Goal: Task Accomplishment & Management: Use online tool/utility

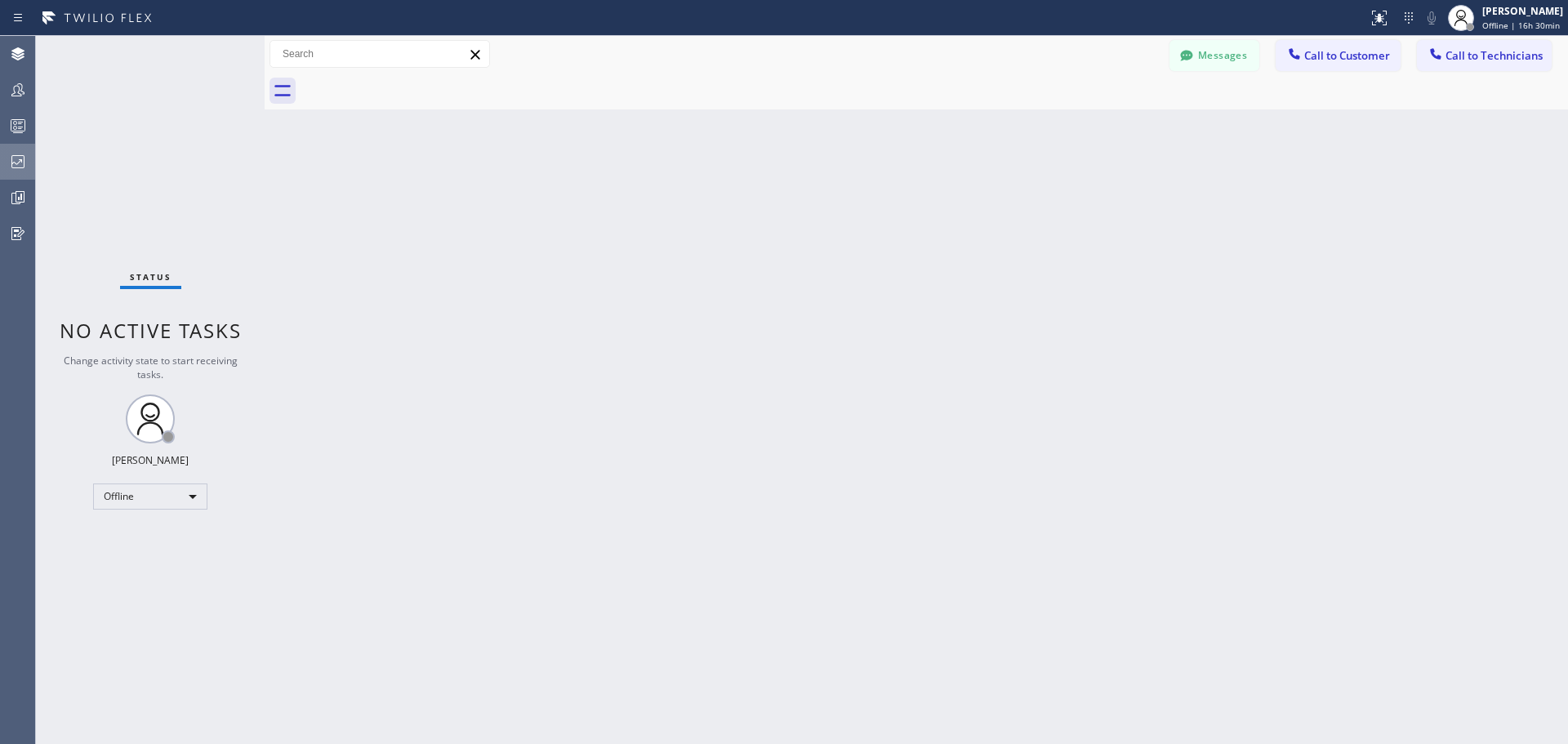
click at [22, 156] on icon at bounding box center [18, 161] width 20 height 20
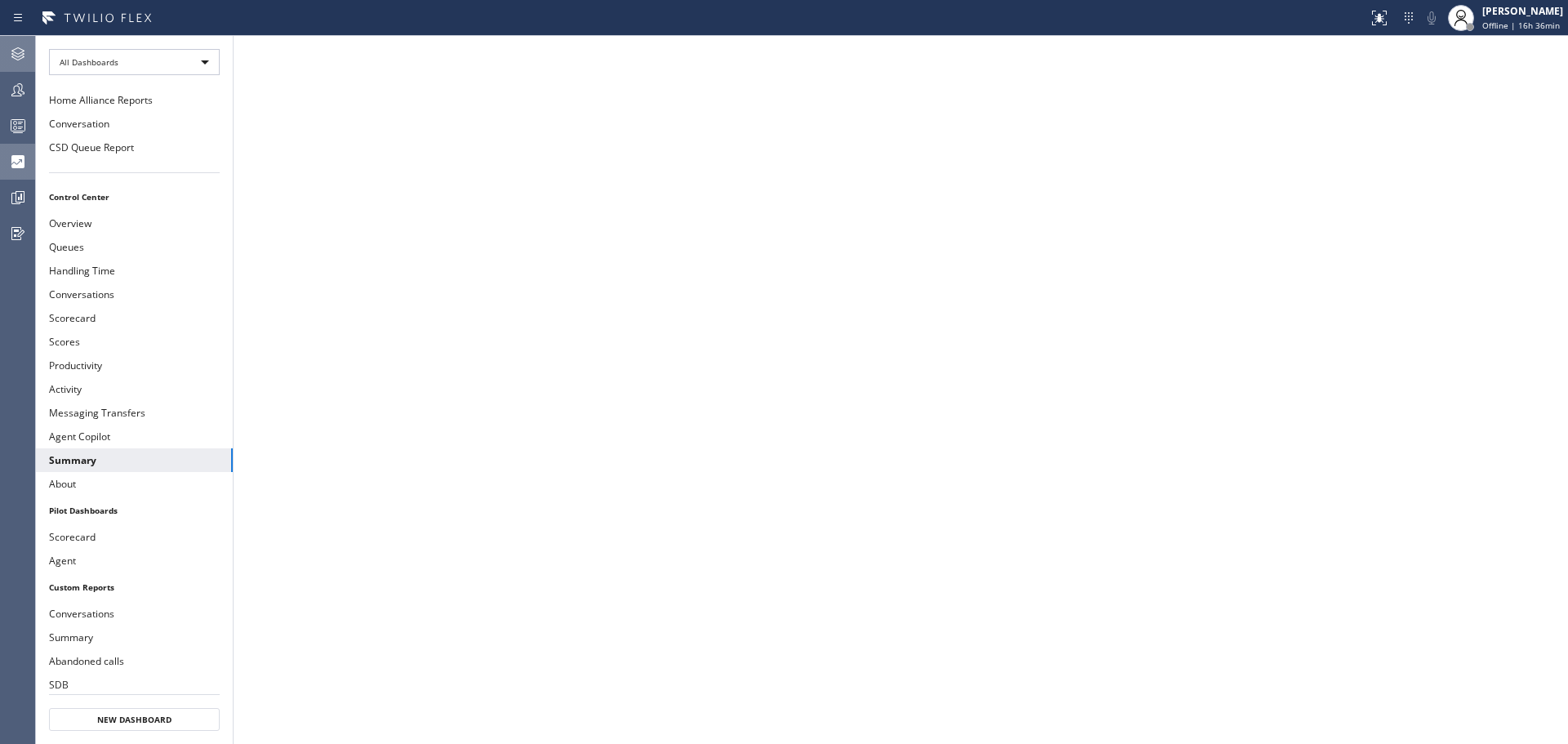
drag, startPoint x: 25, startPoint y: 52, endPoint x: 2, endPoint y: 61, distance: 24.7
click at [25, 52] on icon at bounding box center [18, 54] width 20 height 20
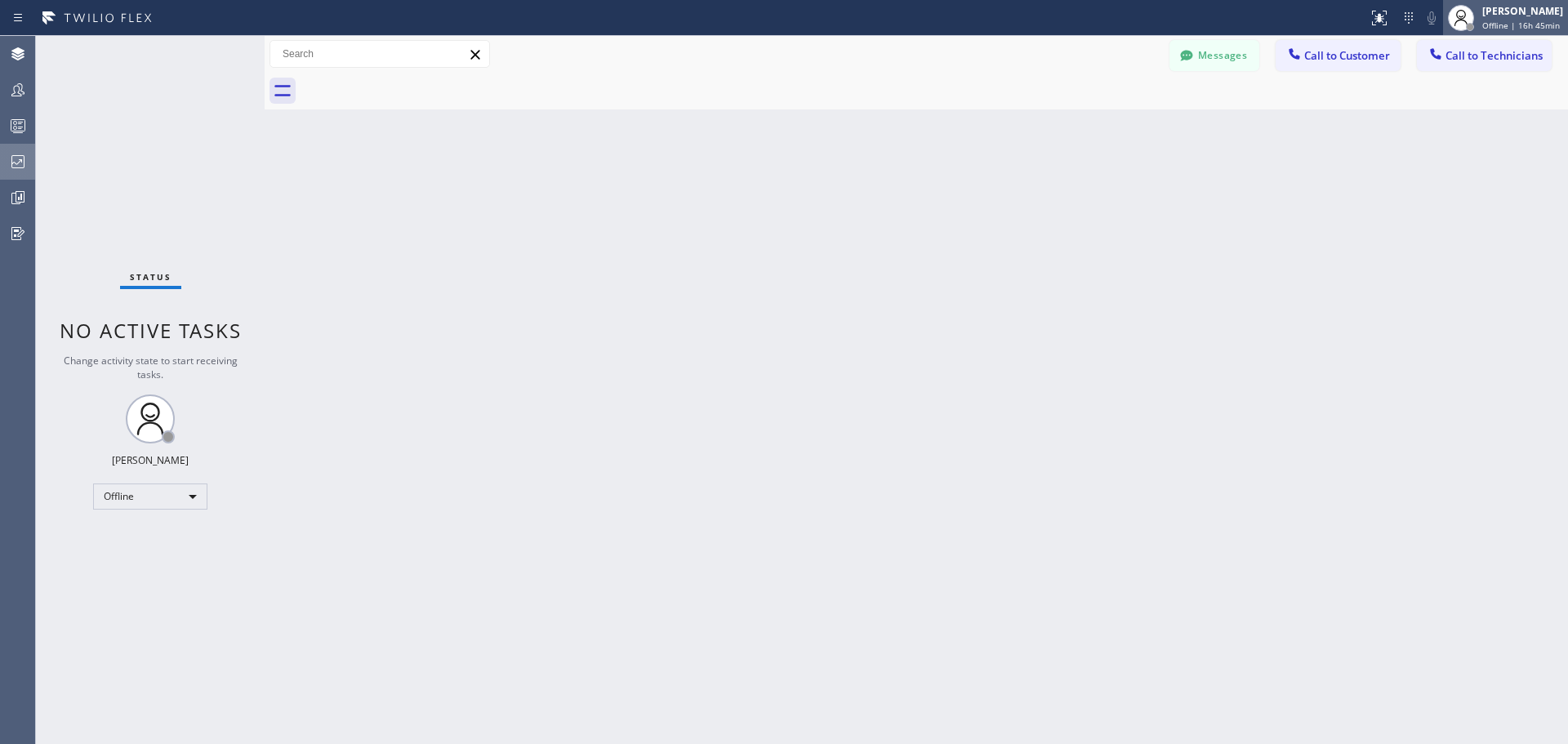
click at [1516, 13] on div "[PERSON_NAME]" at bounding box center [1523, 11] width 81 height 14
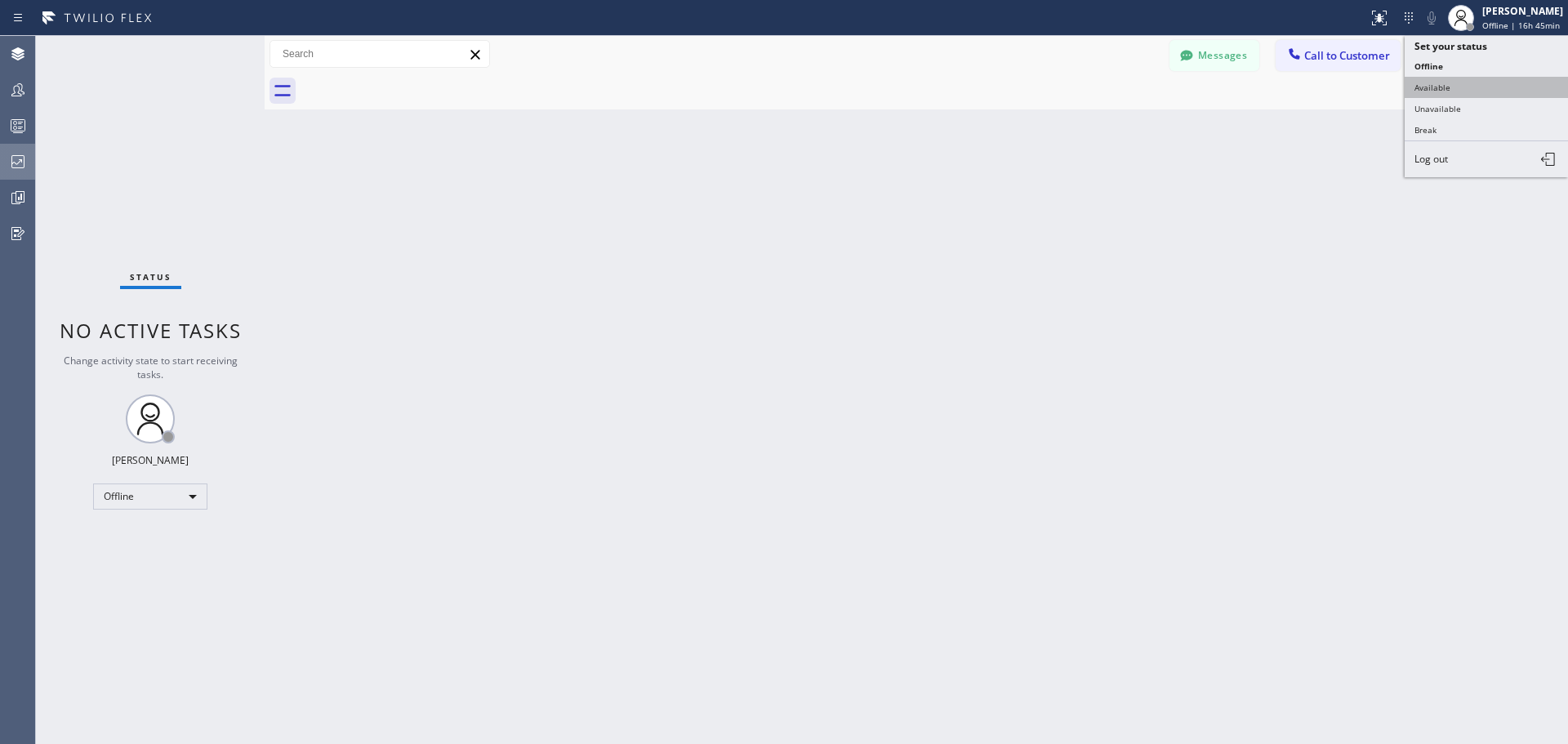
click at [1474, 87] on button "Available" at bounding box center [1486, 88] width 163 height 22
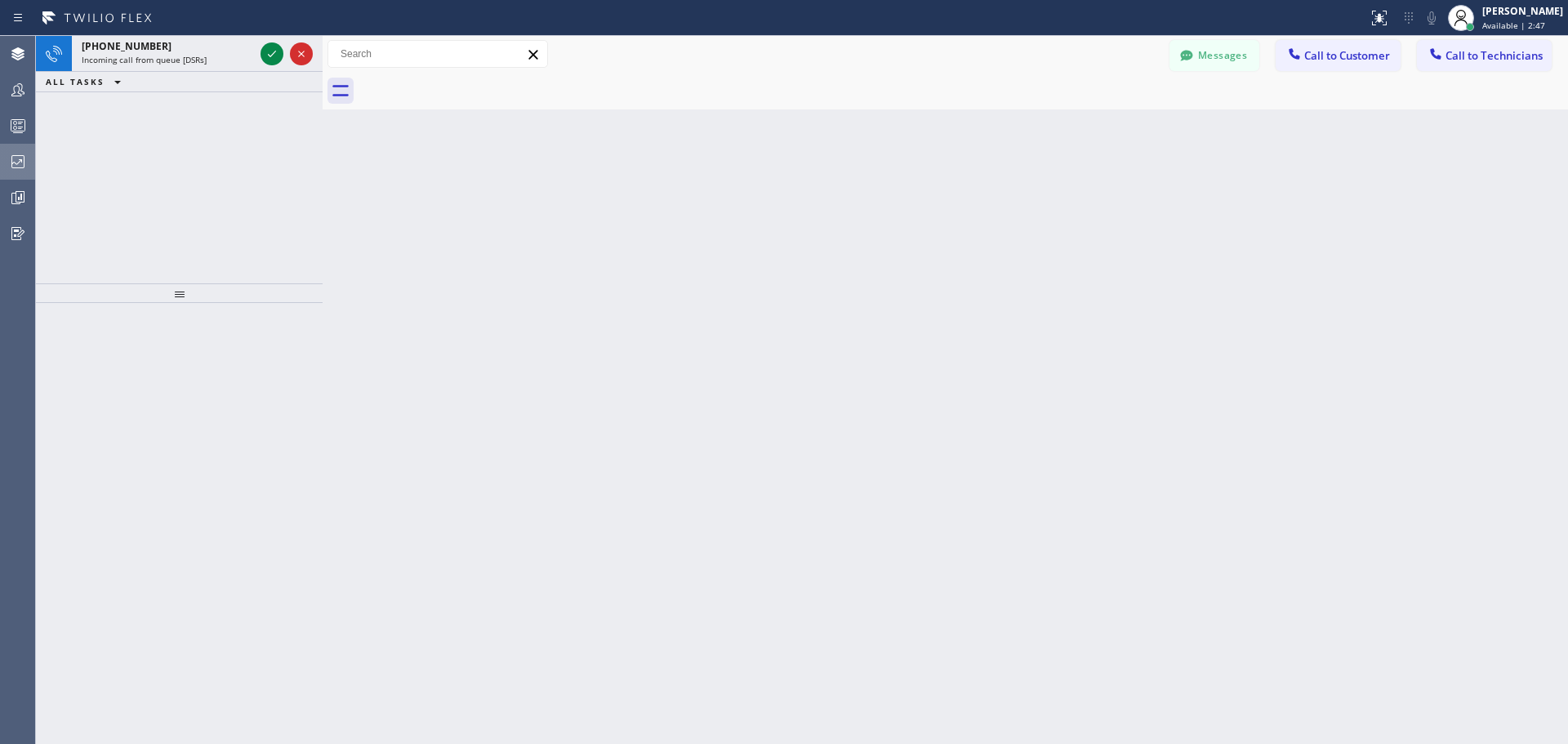
drag, startPoint x: 267, startPoint y: 48, endPoint x: 326, endPoint y: 57, distance: 59.7
click at [323, 57] on div at bounding box center [323, 390] width 0 height 709
click at [277, 54] on icon at bounding box center [272, 54] width 20 height 20
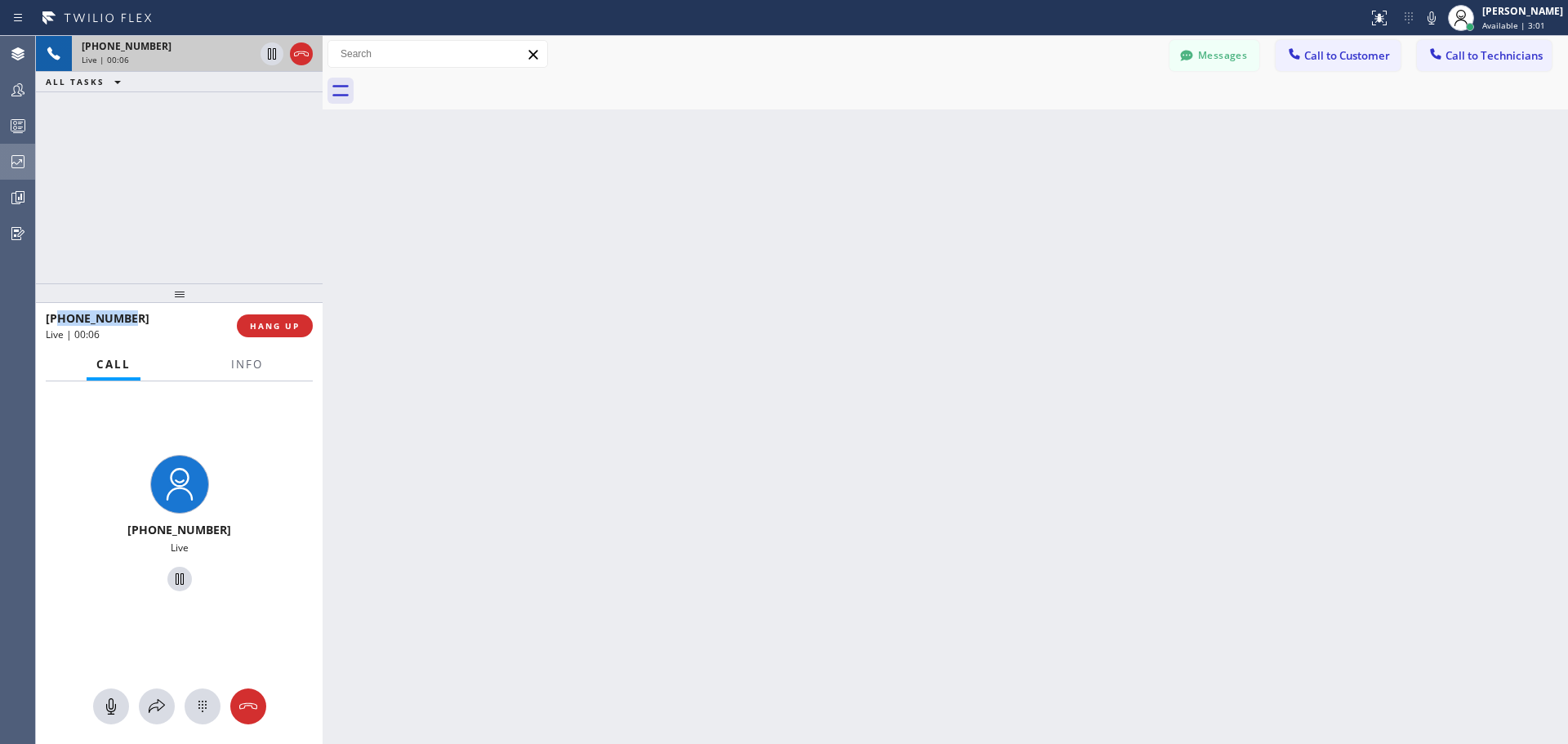
drag, startPoint x: 137, startPoint y: 316, endPoint x: 58, endPoint y: 317, distance: 79.0
click at [58, 317] on div "[PHONE_NUMBER]" at bounding box center [136, 319] width 180 height 16
copy span "3603193510"
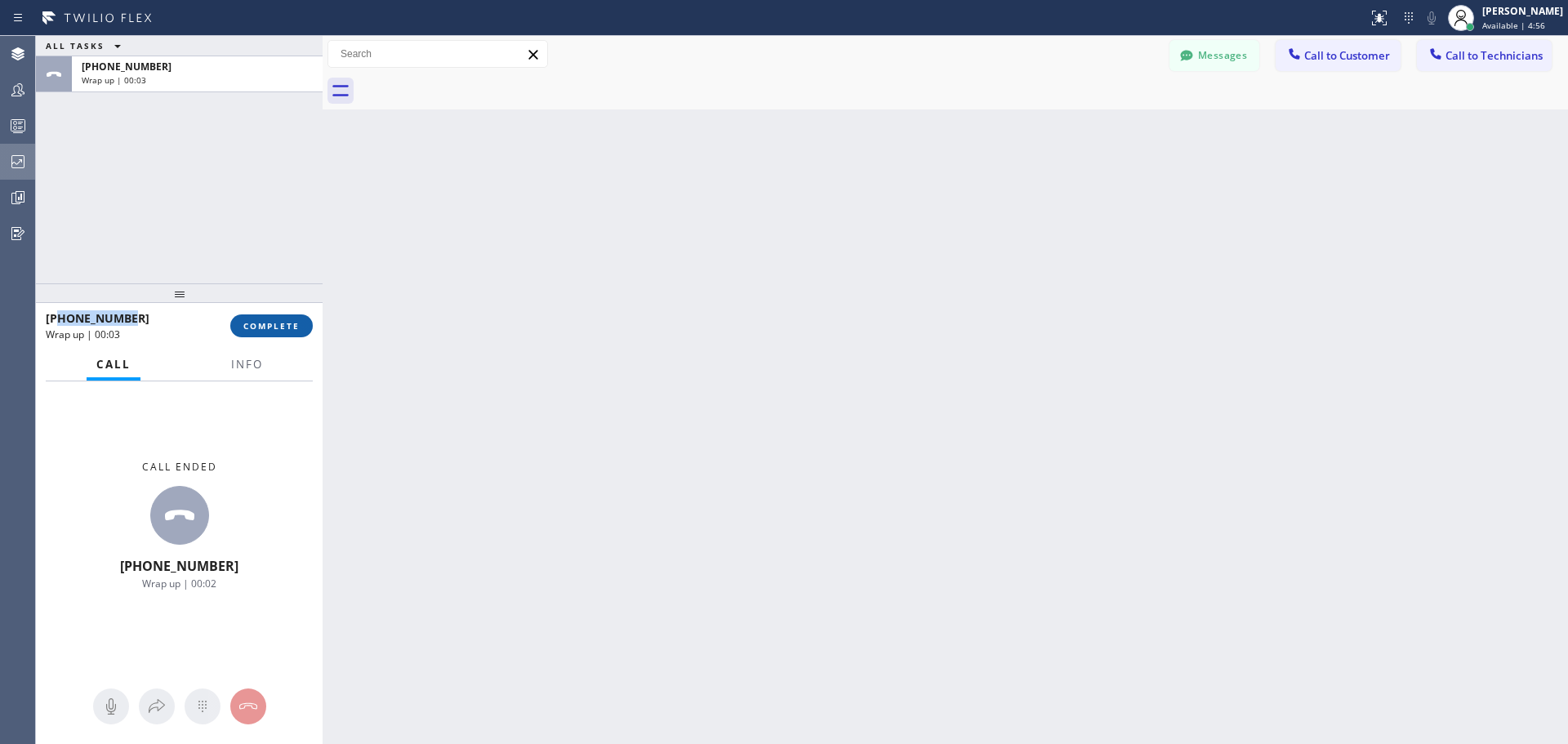
click at [285, 326] on span "COMPLETE" at bounding box center [272, 327] width 57 height 12
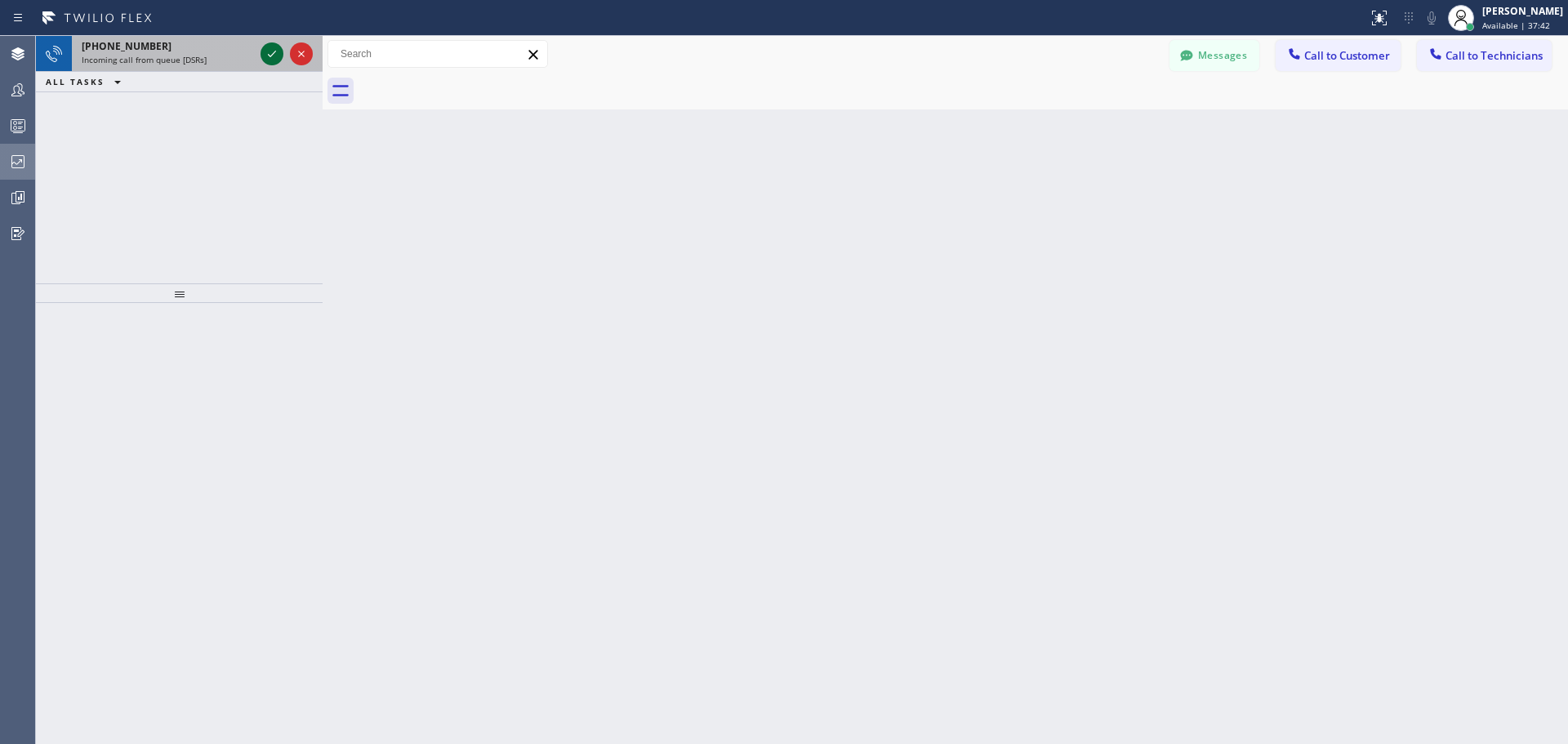
click at [270, 63] on icon at bounding box center [272, 54] width 20 height 20
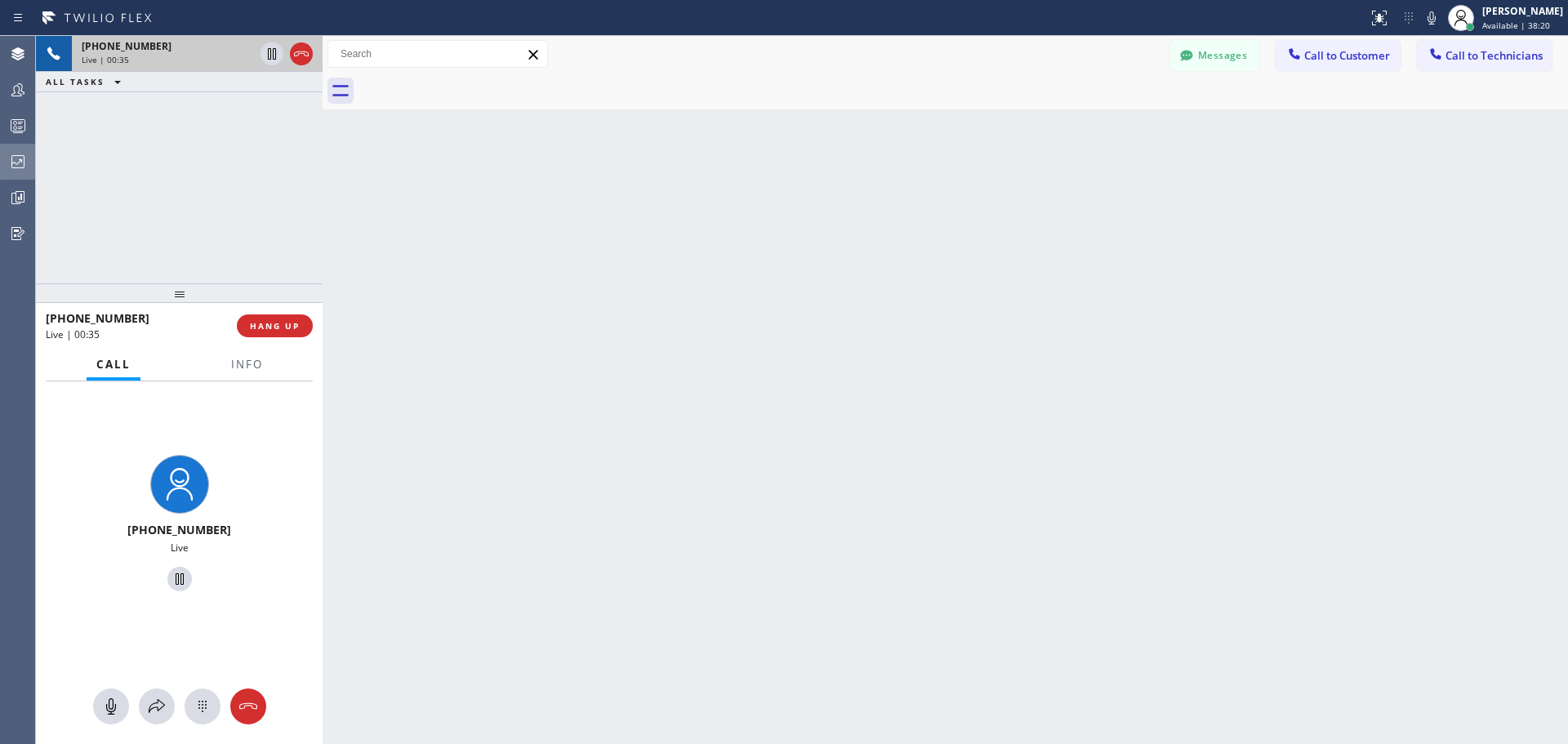
drag, startPoint x: 182, startPoint y: 44, endPoint x: 136, endPoint y: 44, distance: 46.0
click at [136, 44] on div "[PHONE_NUMBER]" at bounding box center [168, 46] width 172 height 14
drag, startPoint x: 134, startPoint y: 320, endPoint x: 54, endPoint y: 325, distance: 80.2
click at [54, 325] on div "[PHONE_NUMBER]" at bounding box center [136, 319] width 180 height 16
copy span "18476826247"
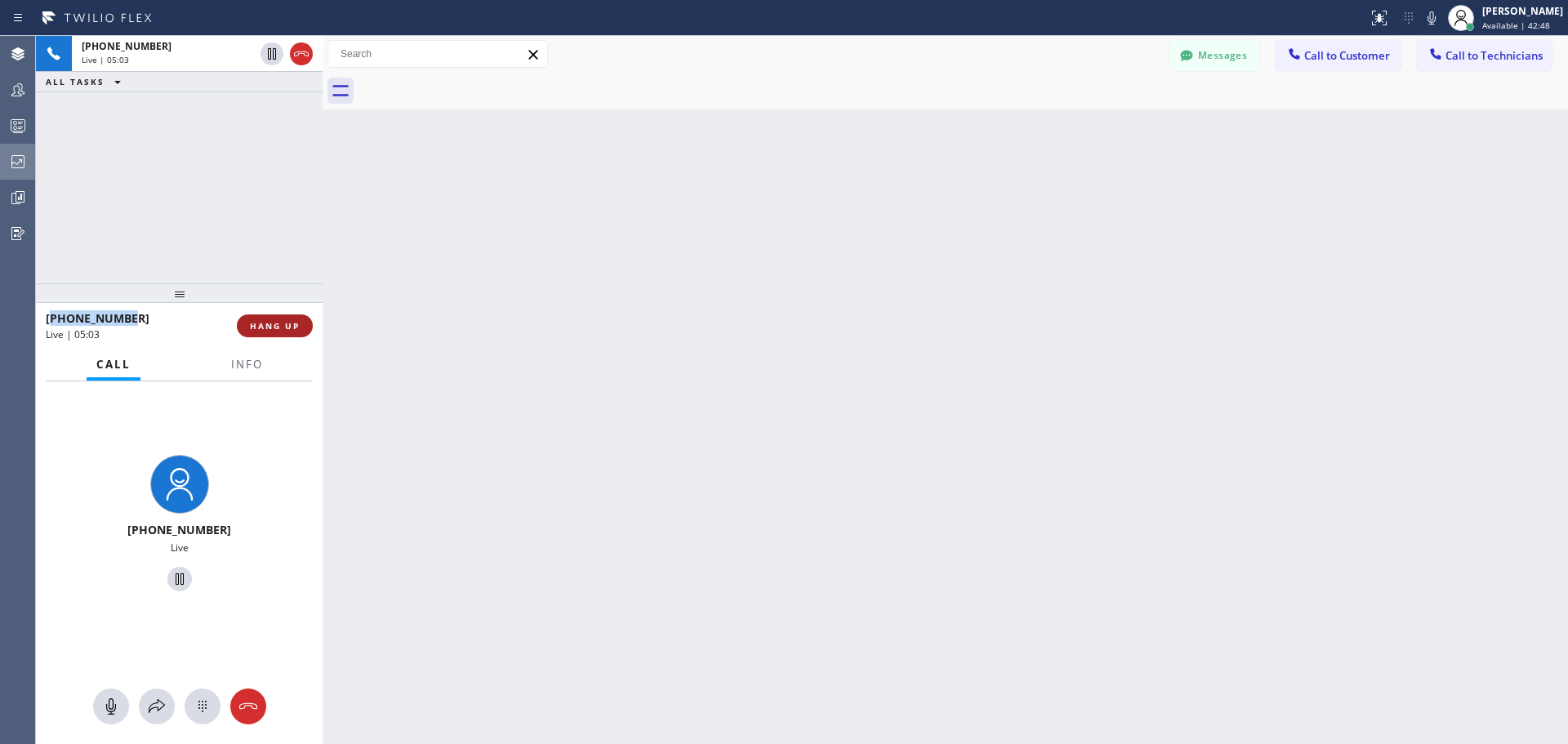
click at [281, 323] on span "HANG UP" at bounding box center [275, 327] width 50 height 12
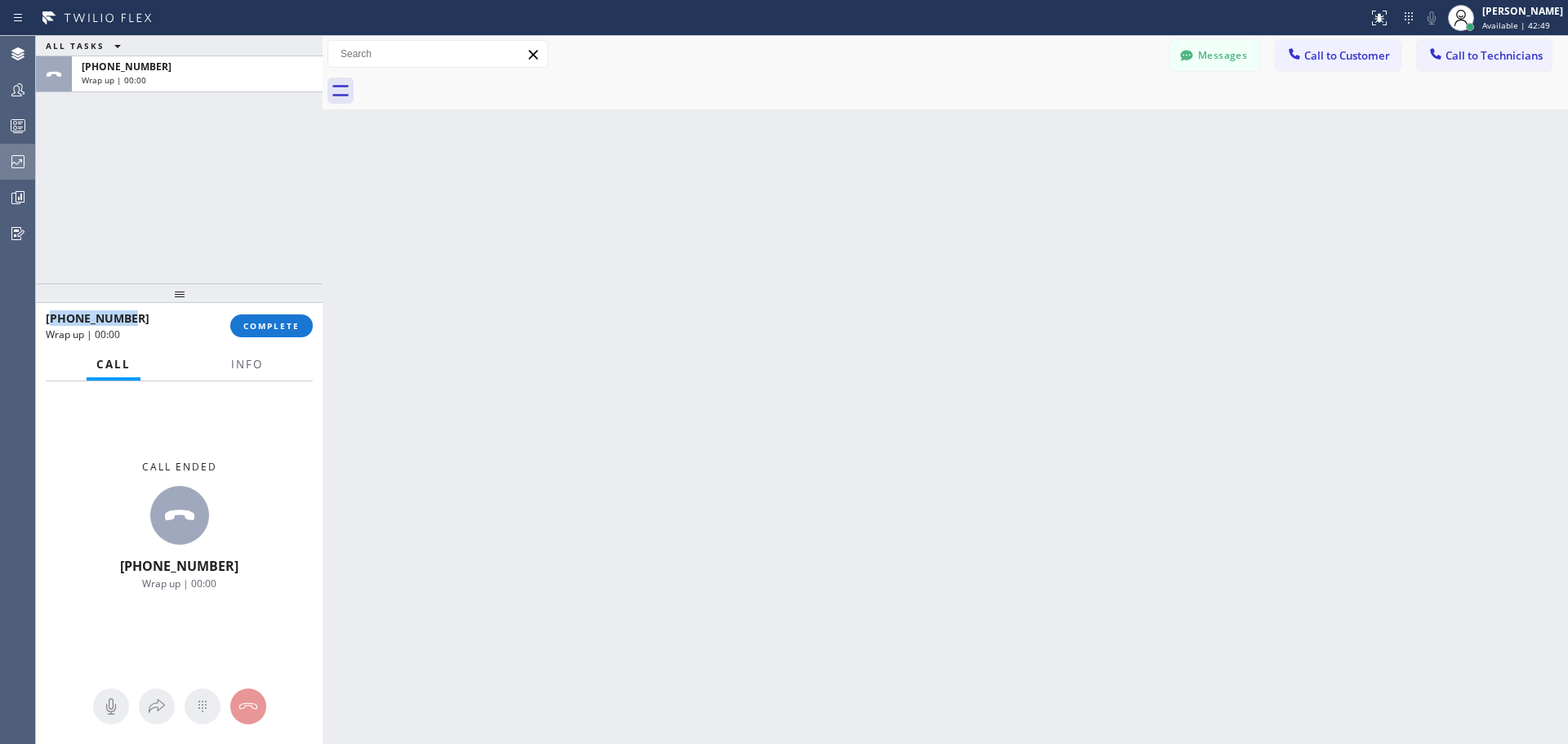
click at [271, 341] on div "[PHONE_NUMBER] Wrap up | 00:00 COMPLETE" at bounding box center [179, 326] width 267 height 42
click at [276, 326] on span "COMPLETE" at bounding box center [272, 327] width 57 height 12
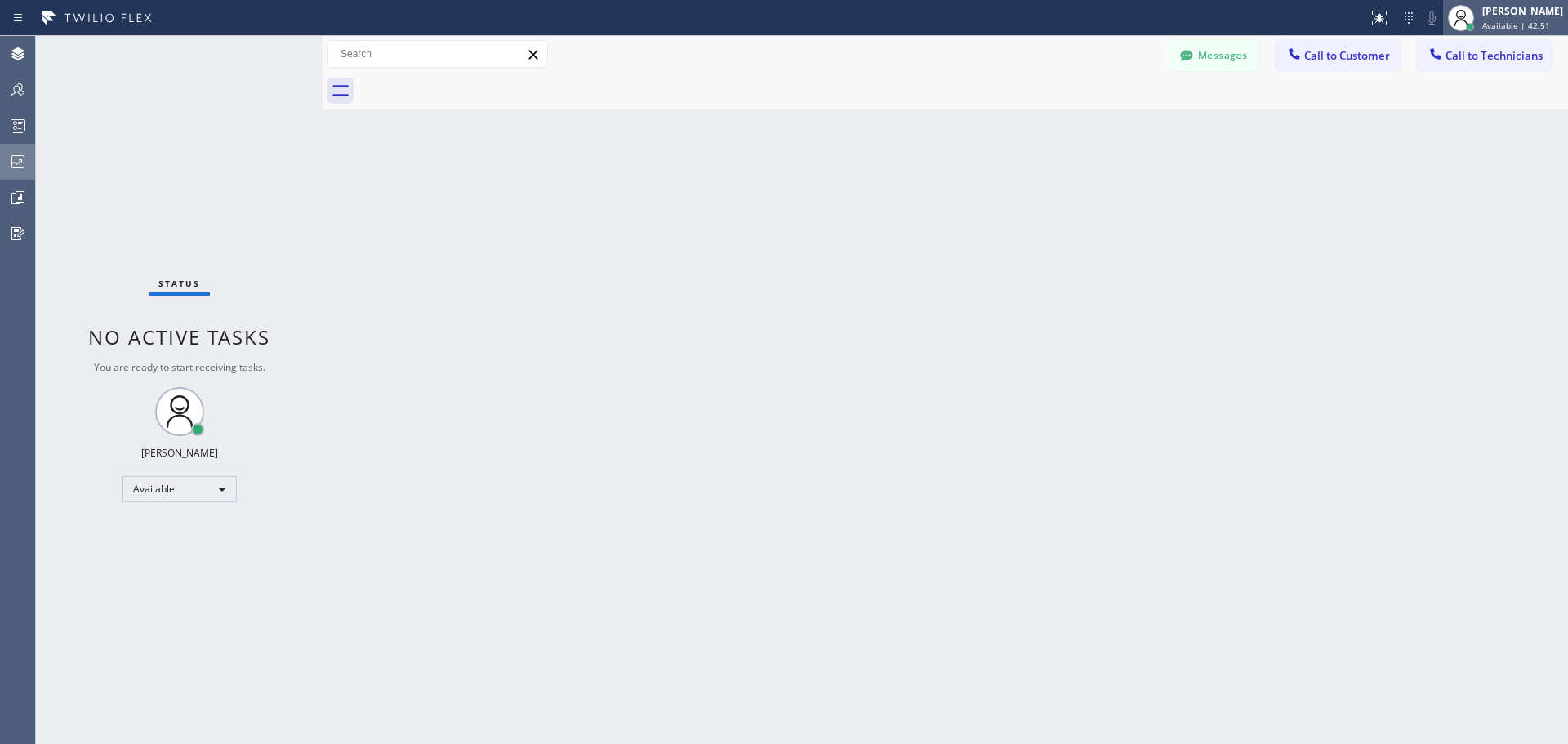
click at [1503, 15] on div "[PERSON_NAME]" at bounding box center [1523, 11] width 81 height 14
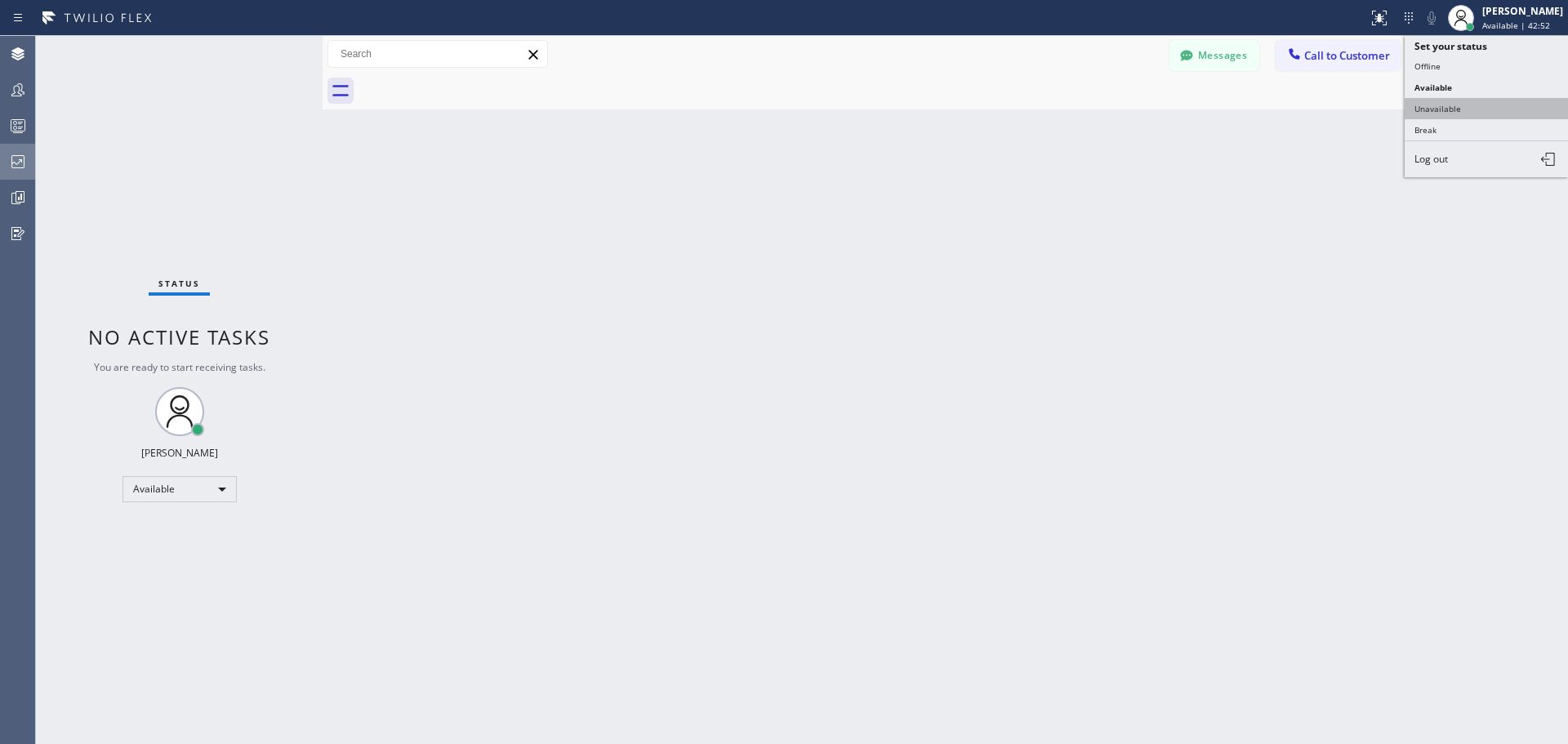
click at [1484, 104] on button "Unavailable" at bounding box center [1486, 109] width 163 height 22
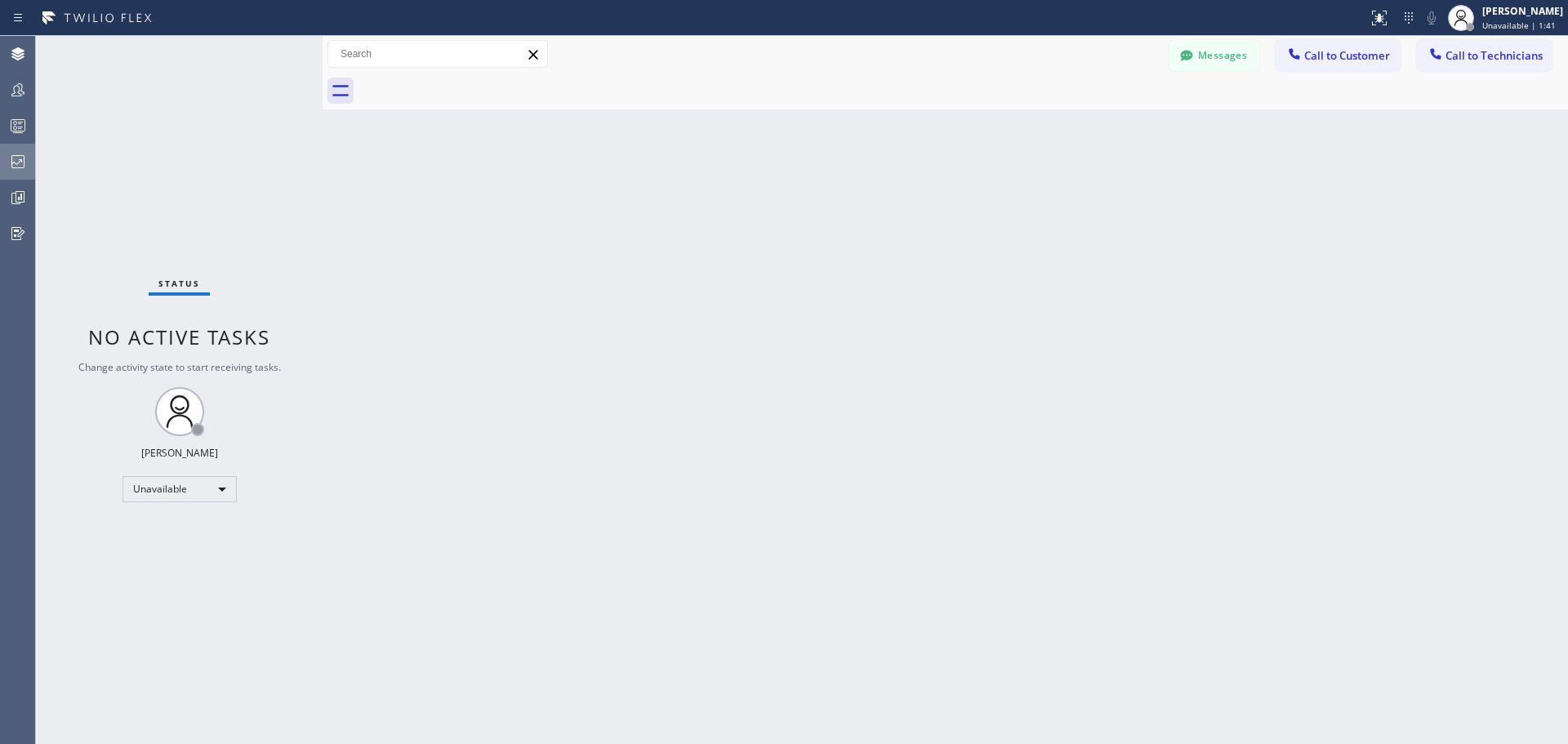
click at [22, 166] on icon at bounding box center [18, 161] width 20 height 20
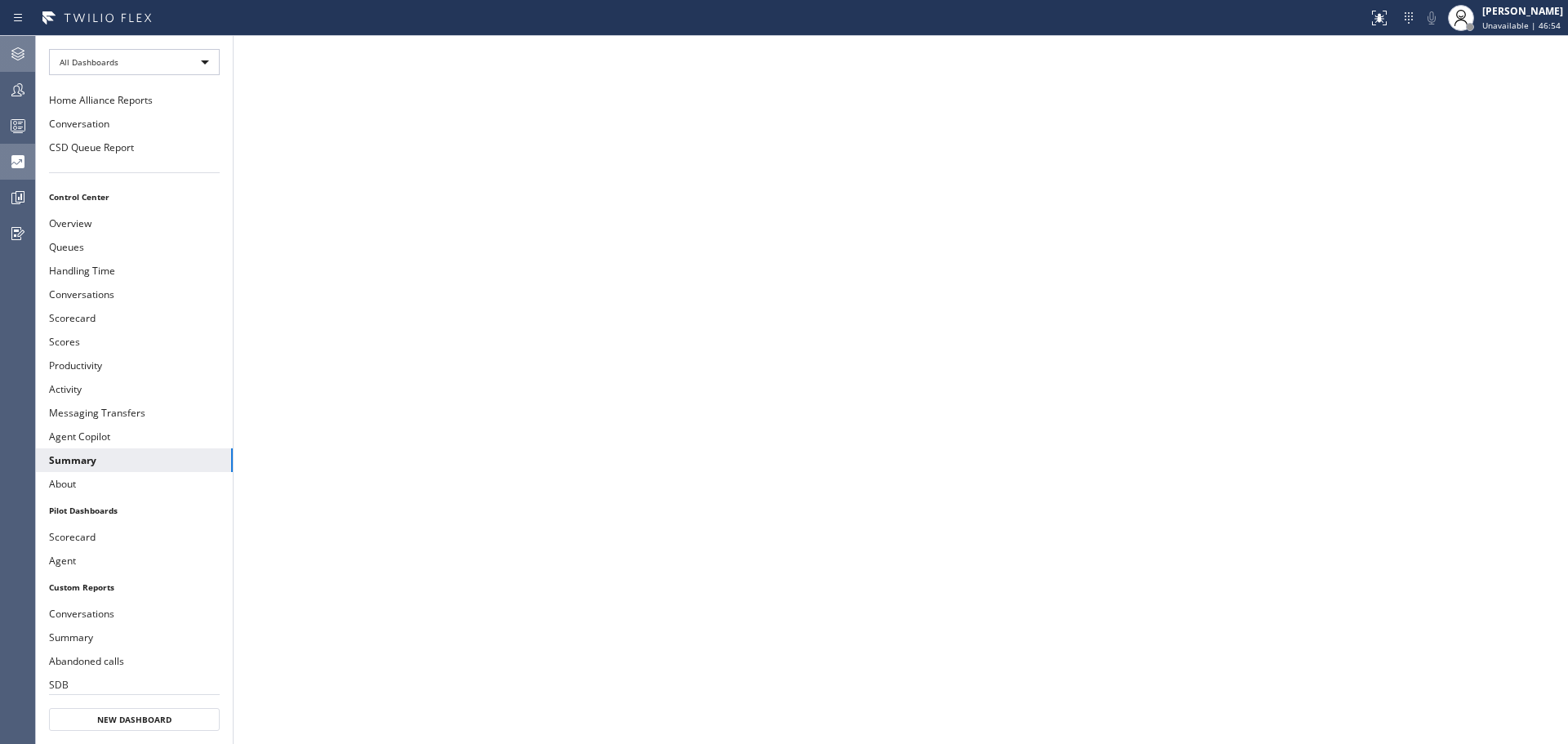
click at [20, 52] on icon at bounding box center [18, 54] width 20 height 20
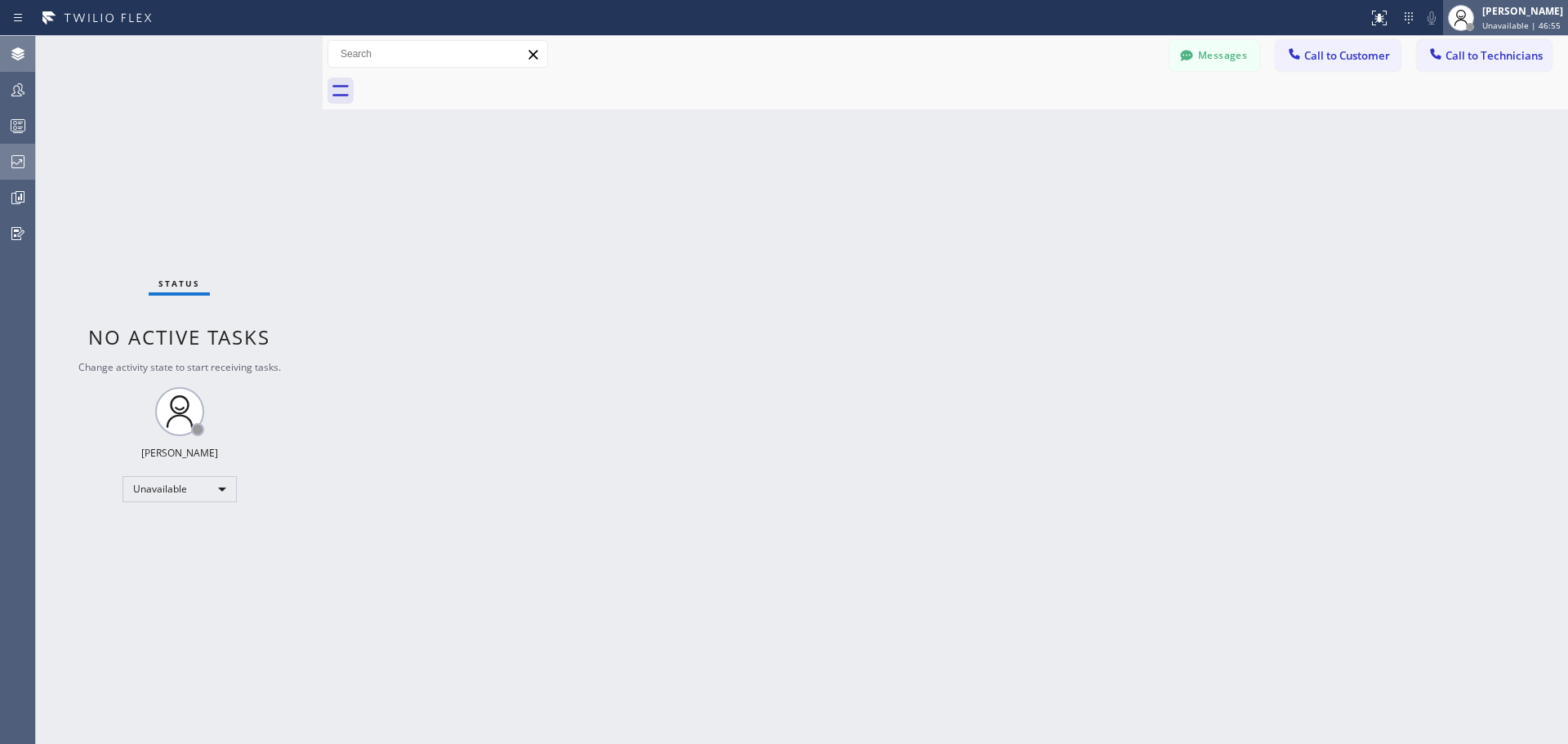
click at [1511, 18] on div "[PERSON_NAME]" at bounding box center [1523, 11] width 81 height 14
click at [1493, 9] on div "[PERSON_NAME]" at bounding box center [1519, 11] width 88 height 14
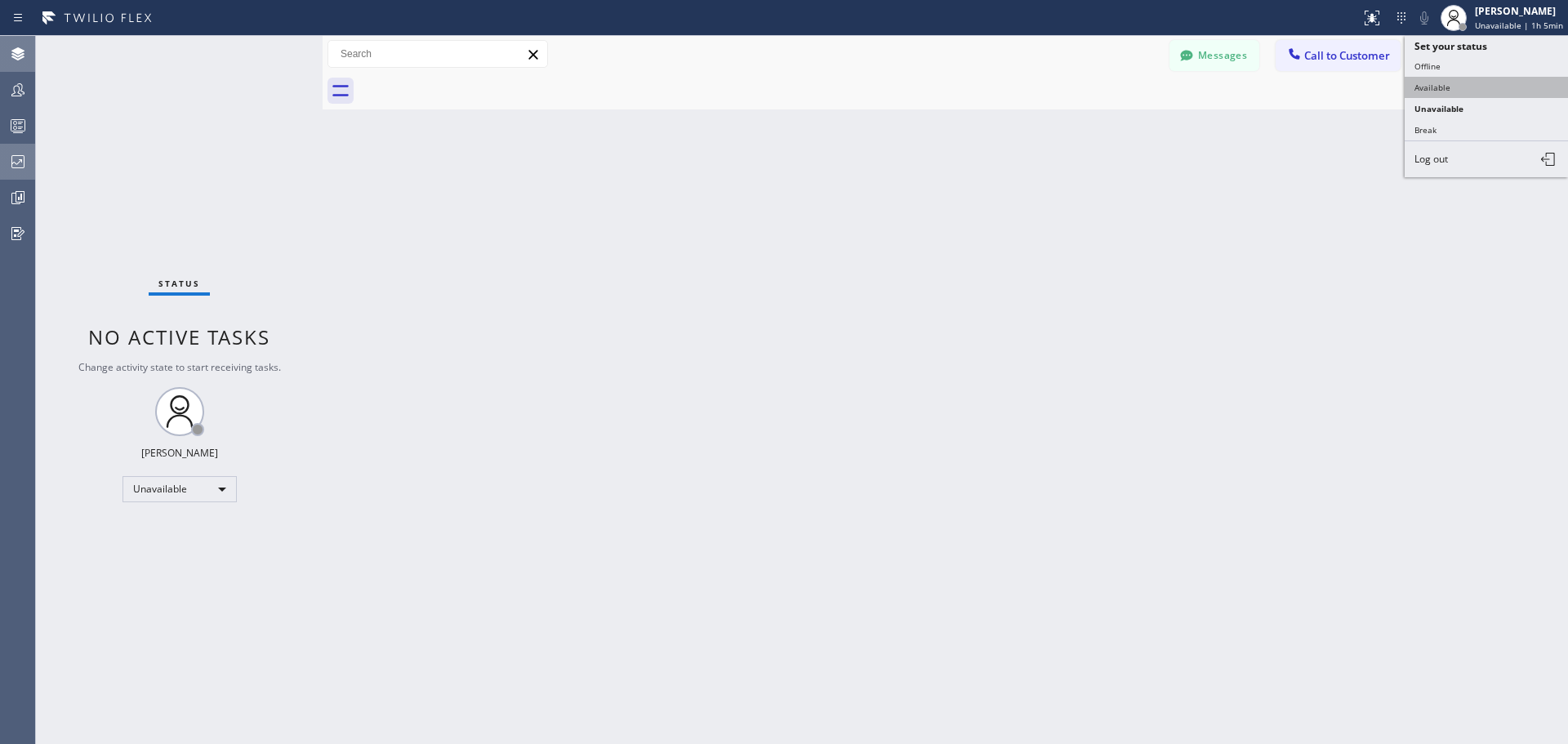
click at [1487, 89] on button "Available" at bounding box center [1486, 88] width 163 height 22
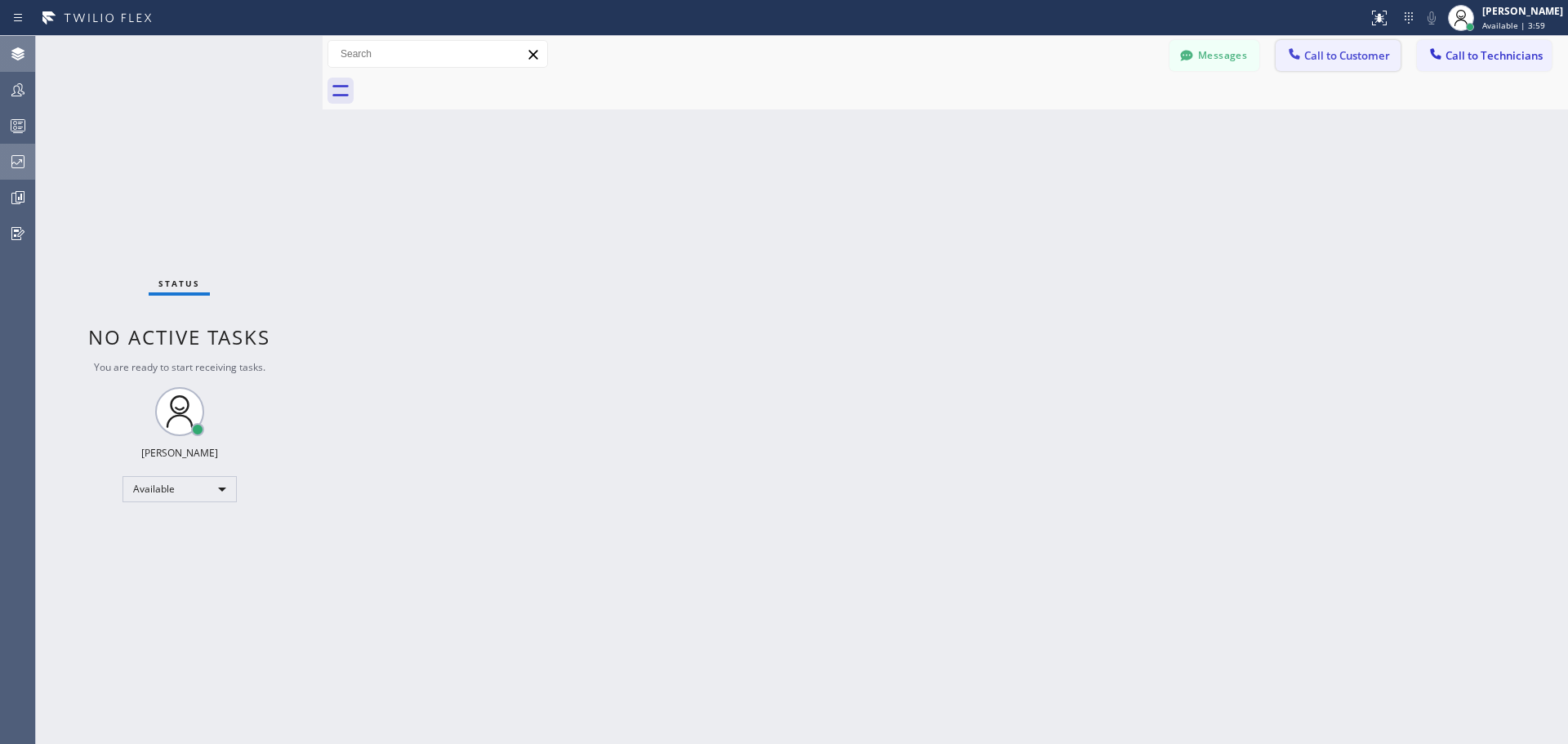
click at [1355, 55] on span "Call to Customer" at bounding box center [1348, 55] width 86 height 15
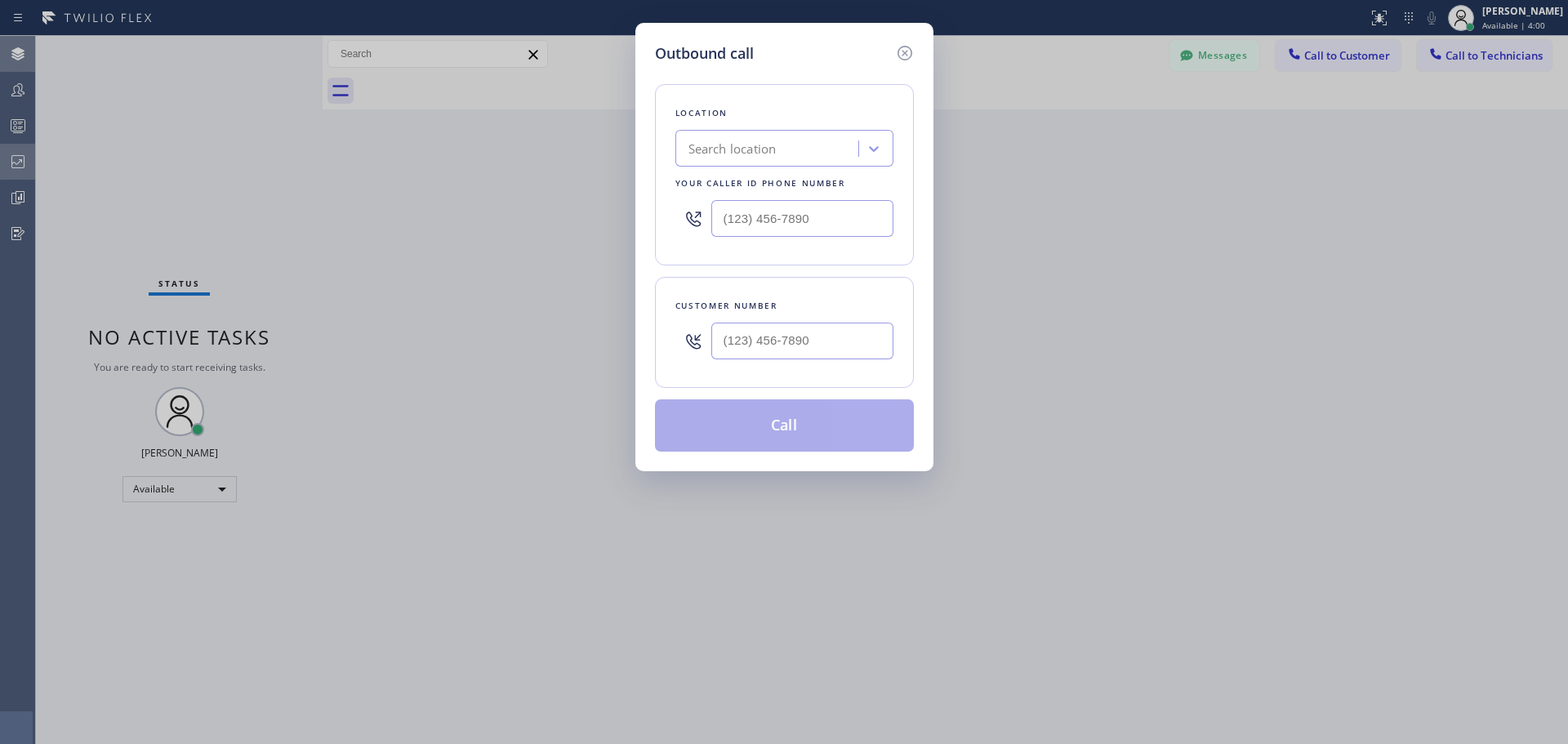
click at [777, 153] on div "Search location" at bounding box center [732, 149] width 88 height 19
type input "CSM"
click at [807, 171] on div "Home Alliance CSM" at bounding box center [784, 183] width 218 height 29
type input "[PHONE_NUMBER]"
click at [792, 337] on input "(___) ___-____" at bounding box center [803, 341] width 182 height 37
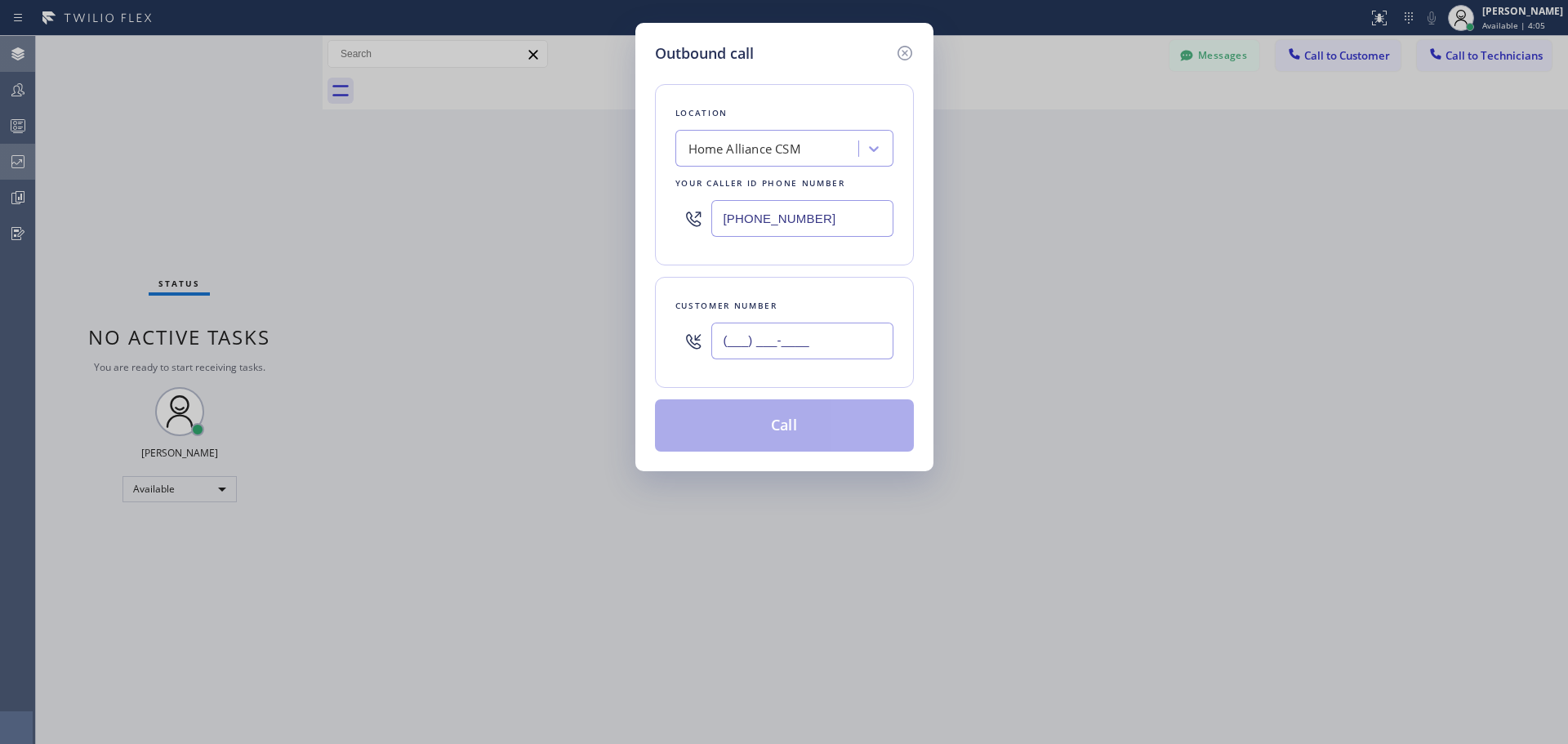
paste input "303) 550-5772"
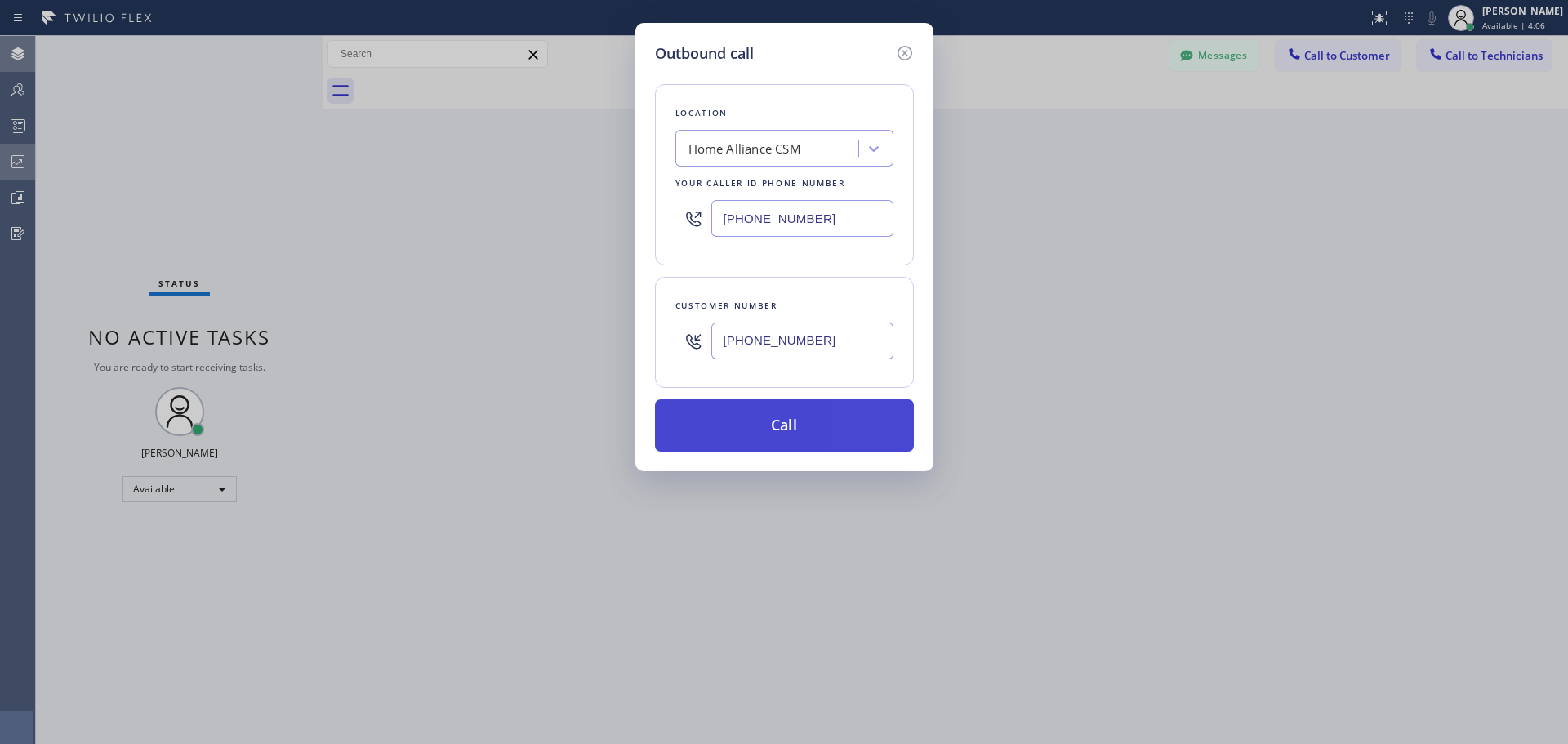
type input "[PHONE_NUMBER]"
click at [795, 439] on button "Call" at bounding box center [784, 425] width 259 height 52
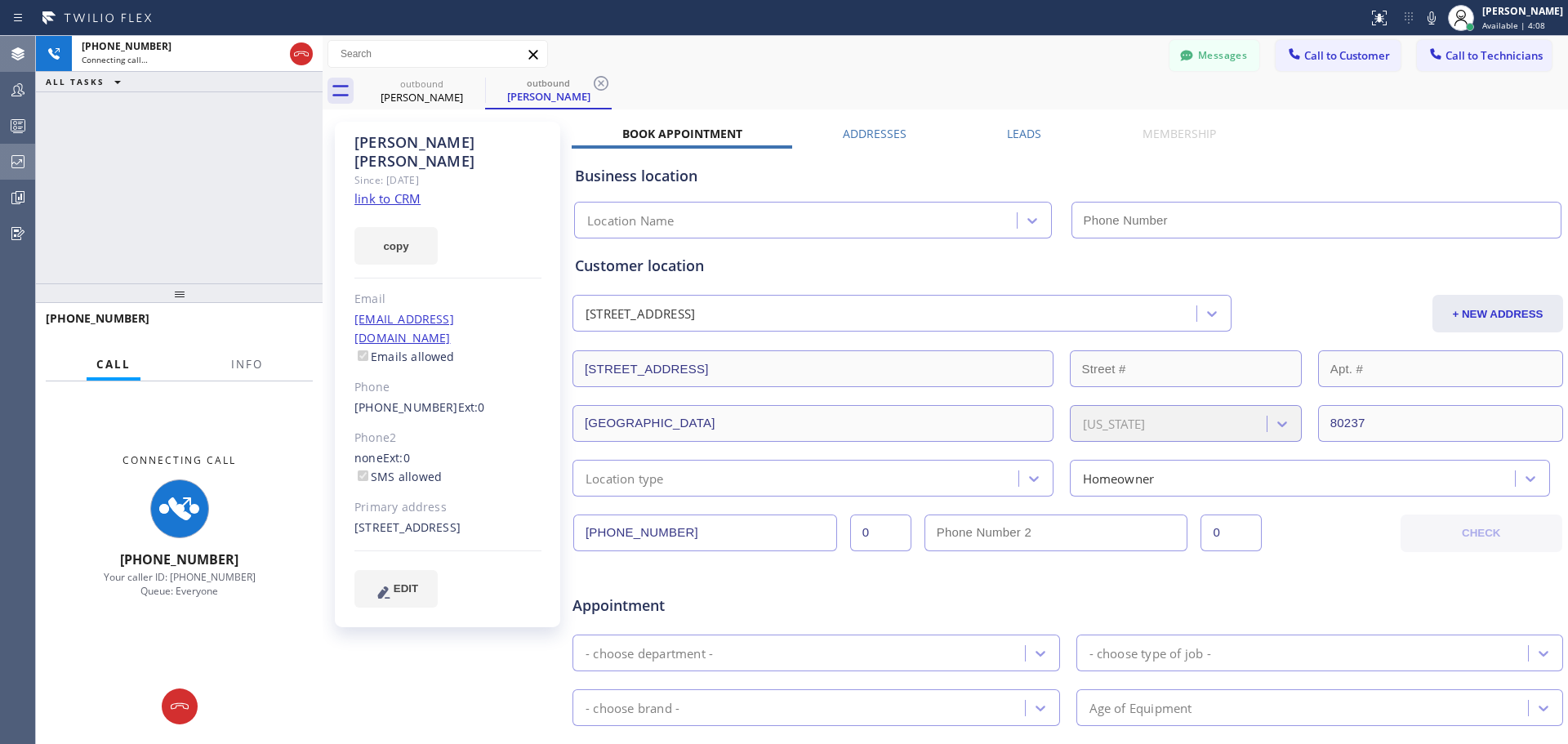
type input "[PHONE_NUMBER]"
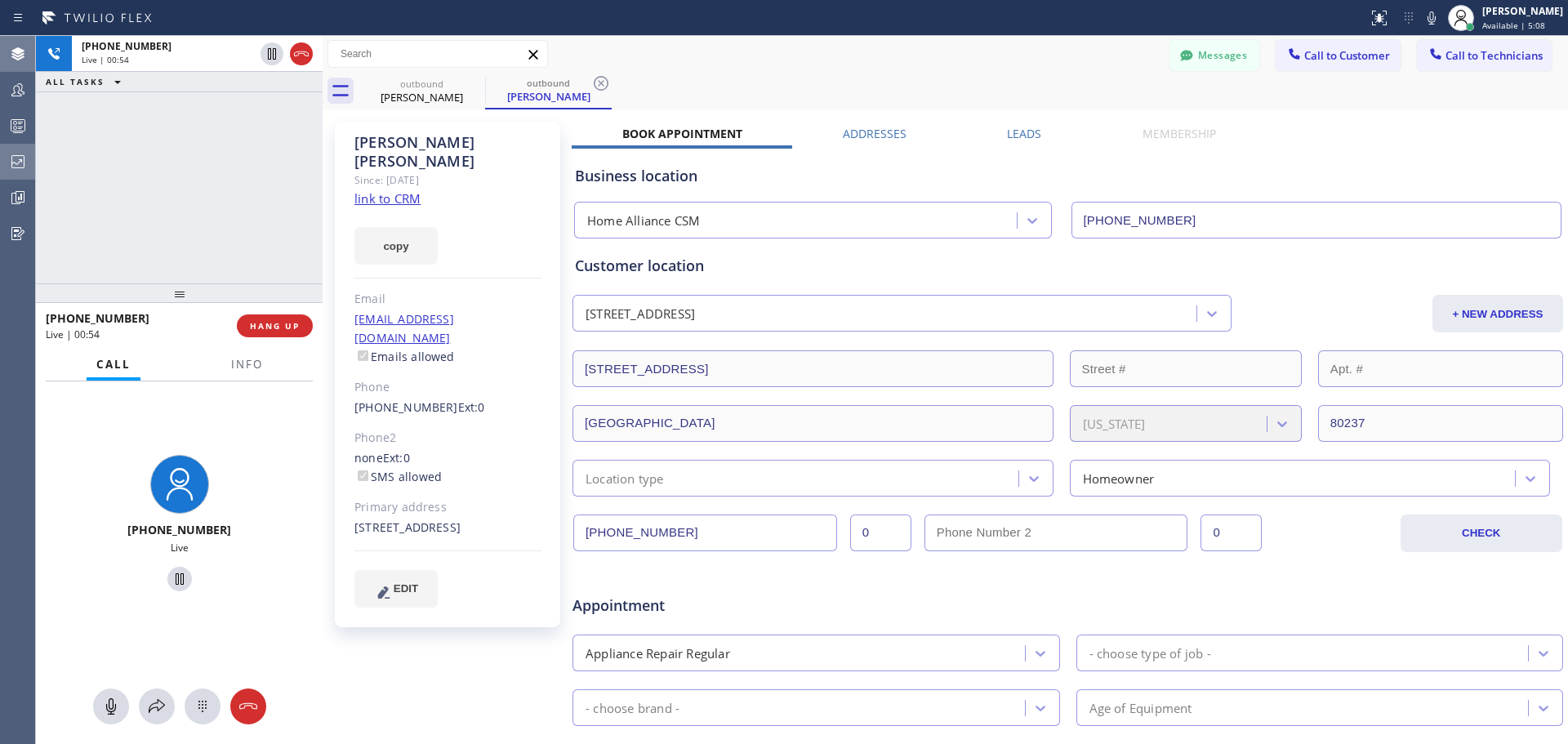
click at [279, 300] on div at bounding box center [179, 293] width 286 height 20
click at [281, 321] on button "HANG UP" at bounding box center [275, 327] width 76 height 22
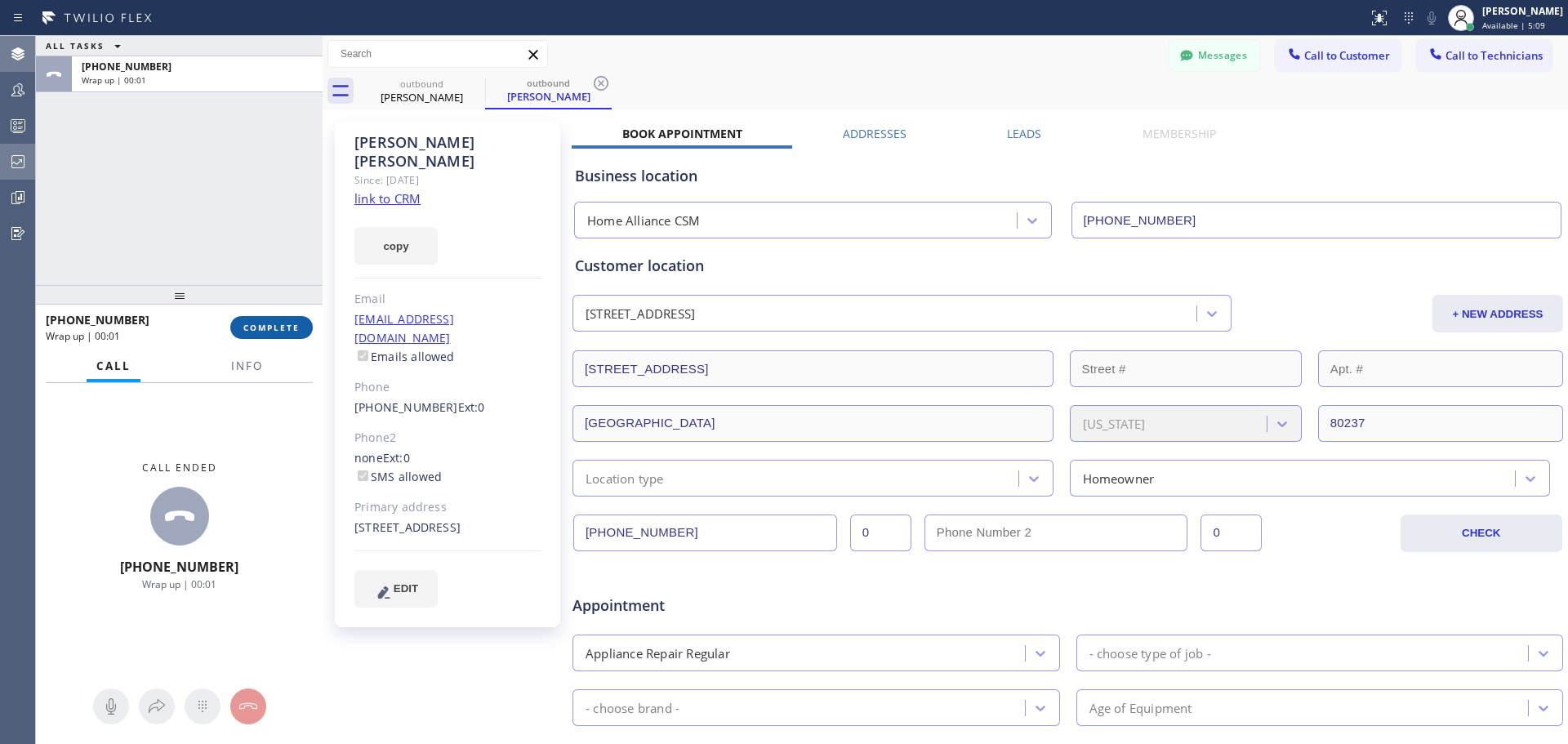
click at [271, 334] on button "COMPLETE" at bounding box center [272, 327] width 82 height 22
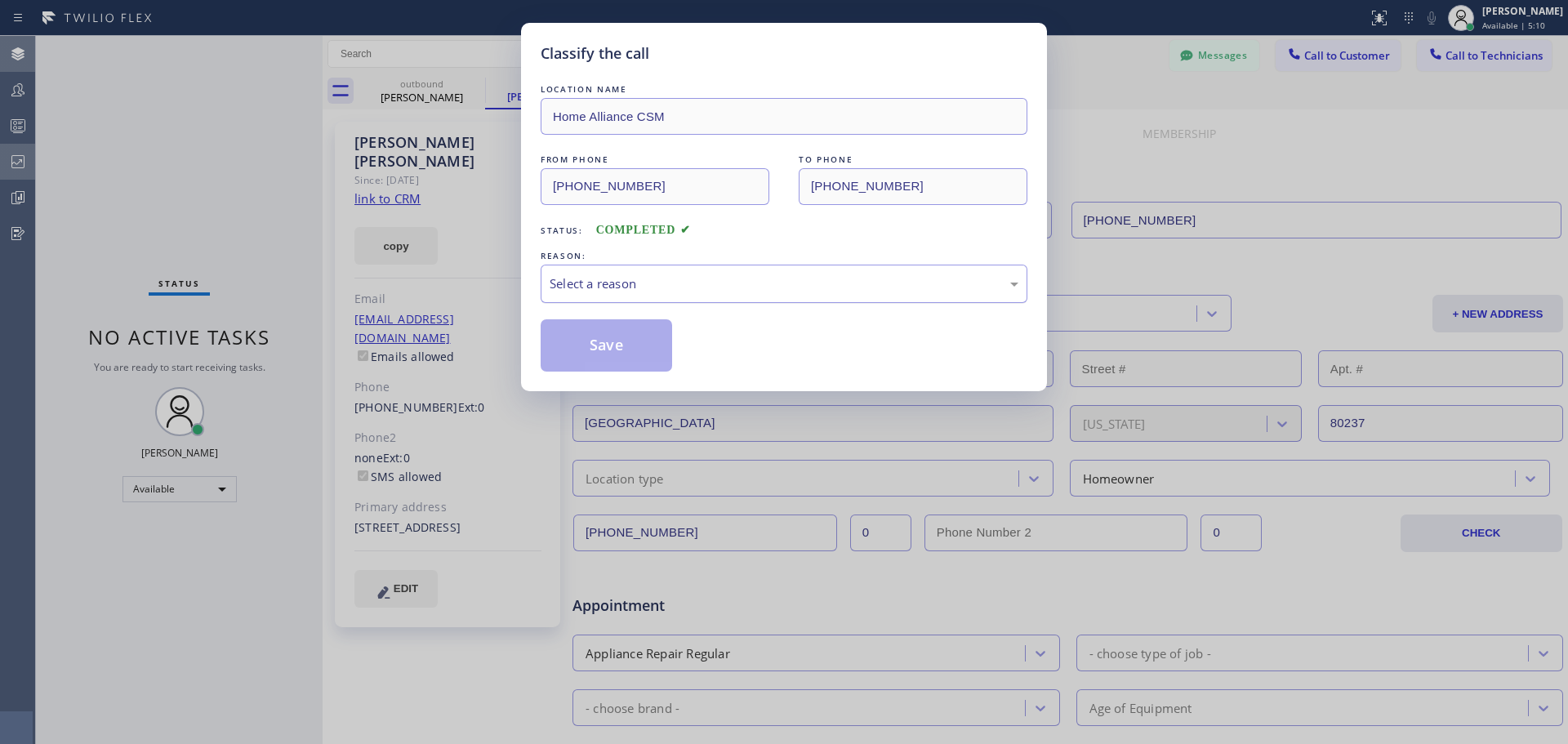
click at [653, 278] on div "Select a reason" at bounding box center [784, 284] width 469 height 19
click at [631, 344] on button "Save" at bounding box center [606, 345] width 132 height 52
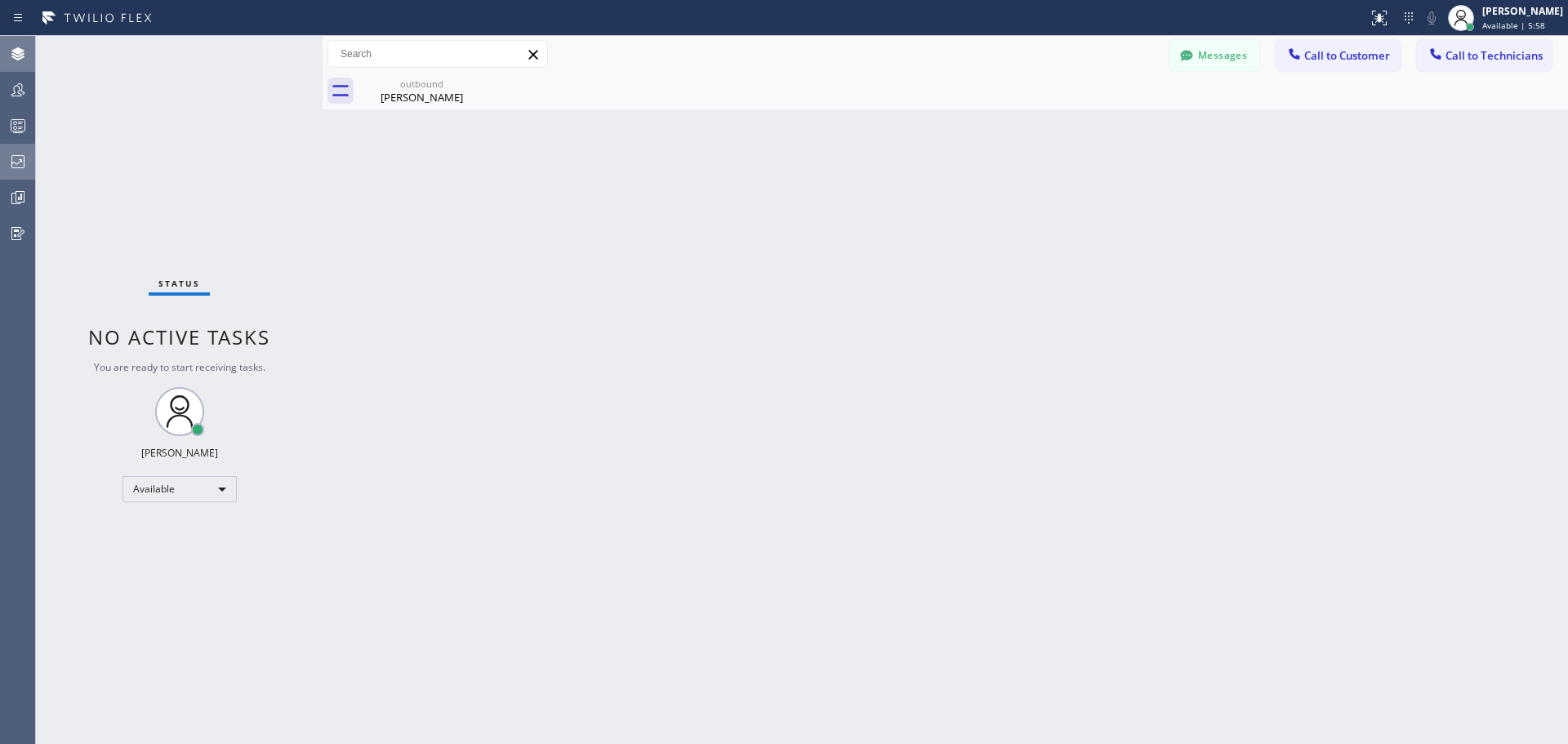
click at [16, 163] on icon at bounding box center [18, 161] width 13 height 13
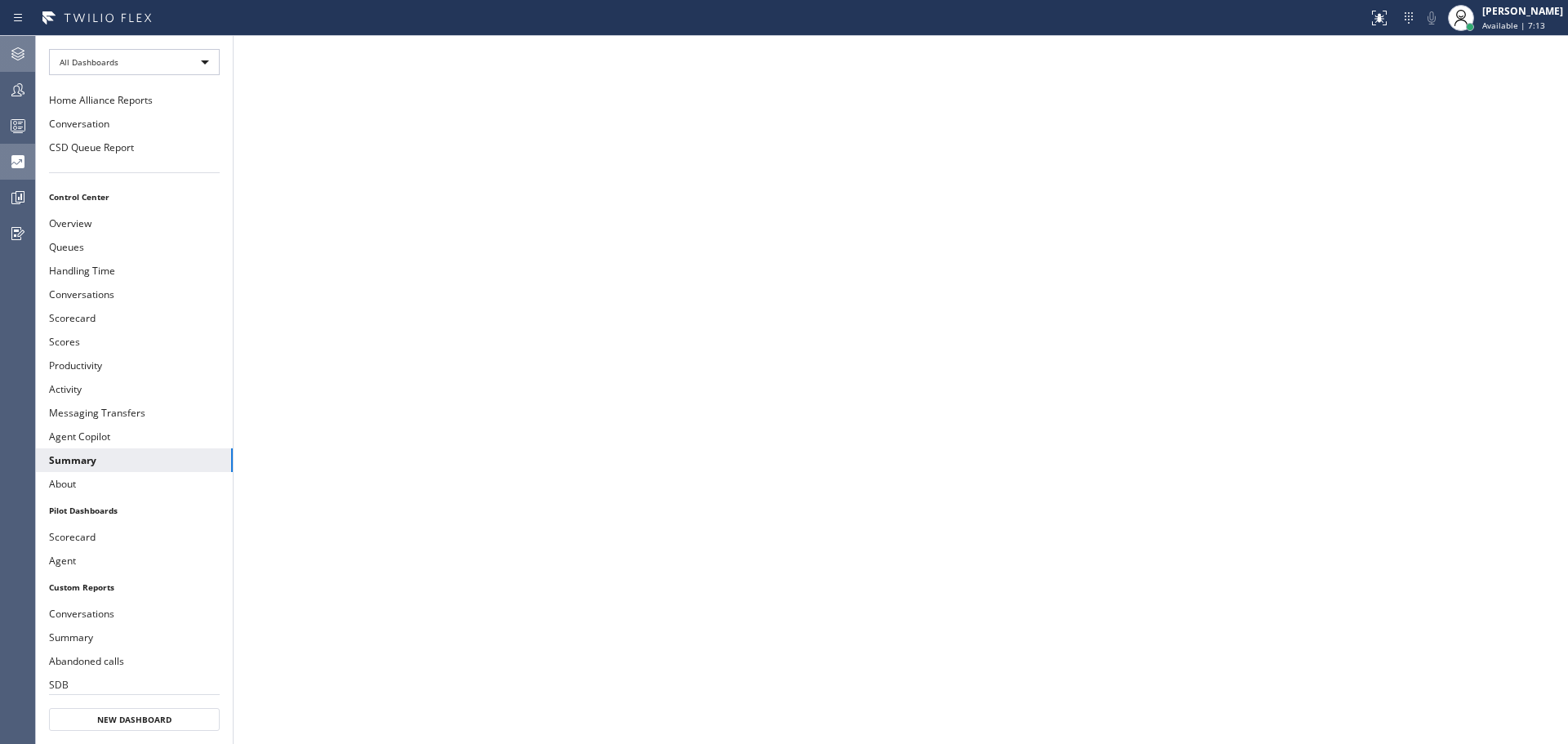
click at [18, 61] on icon at bounding box center [18, 54] width 20 height 20
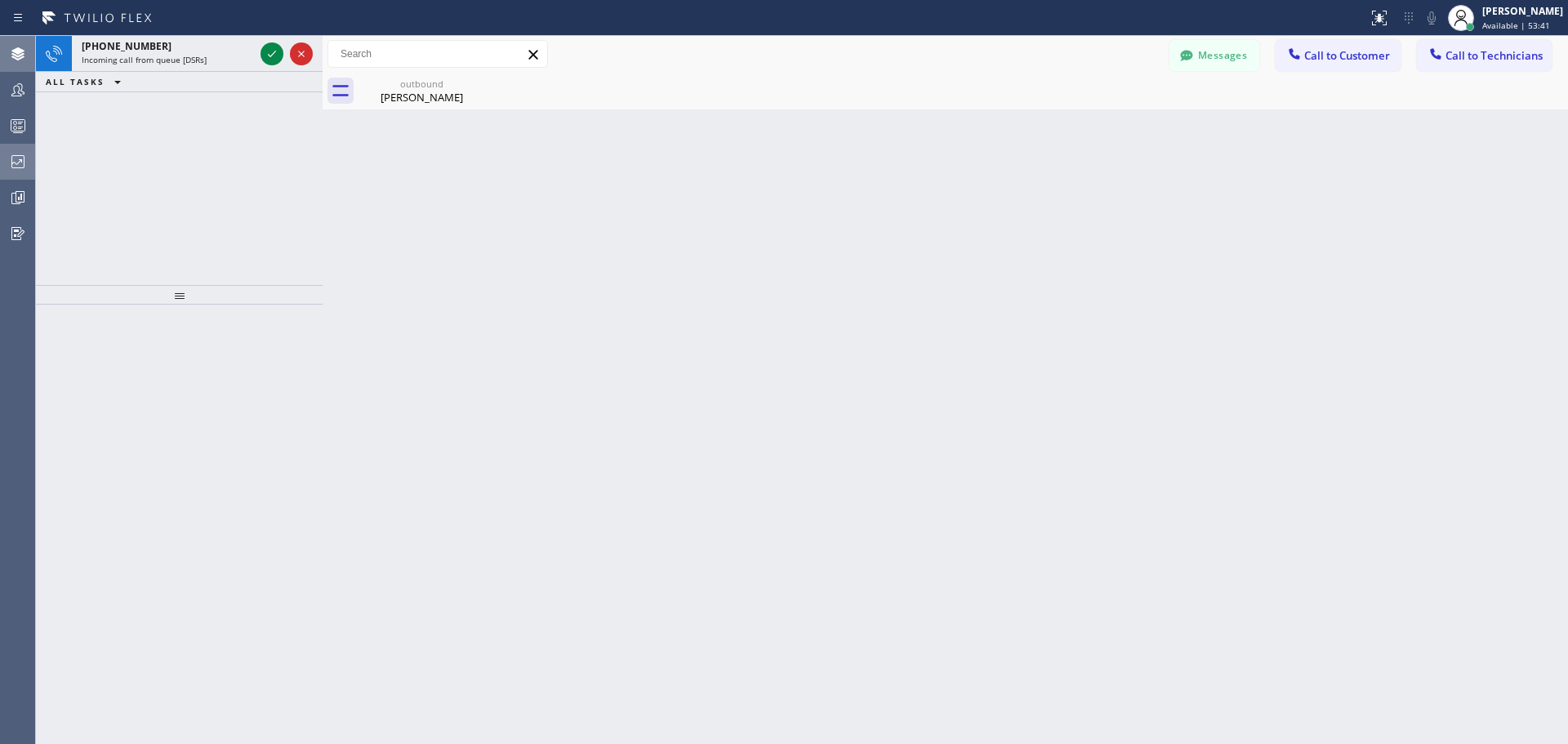
drag, startPoint x: 280, startPoint y: 53, endPoint x: 277, endPoint y: 96, distance: 43.1
click at [280, 53] on icon at bounding box center [272, 54] width 20 height 20
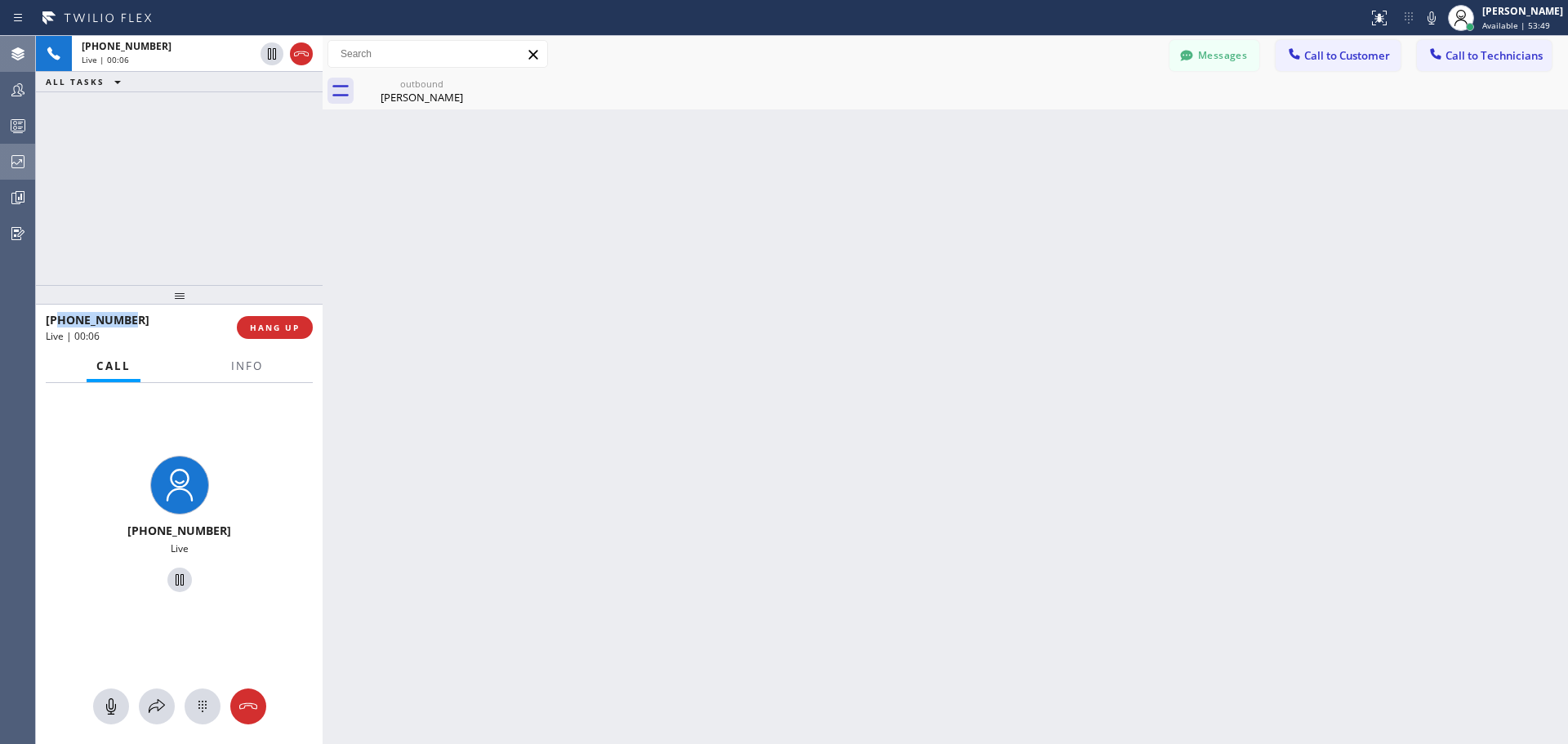
drag, startPoint x: 158, startPoint y: 324, endPoint x: 60, endPoint y: 319, distance: 98.1
click at [60, 319] on div "[PHONE_NUMBER]" at bounding box center [136, 320] width 180 height 16
copy span "7144572015"
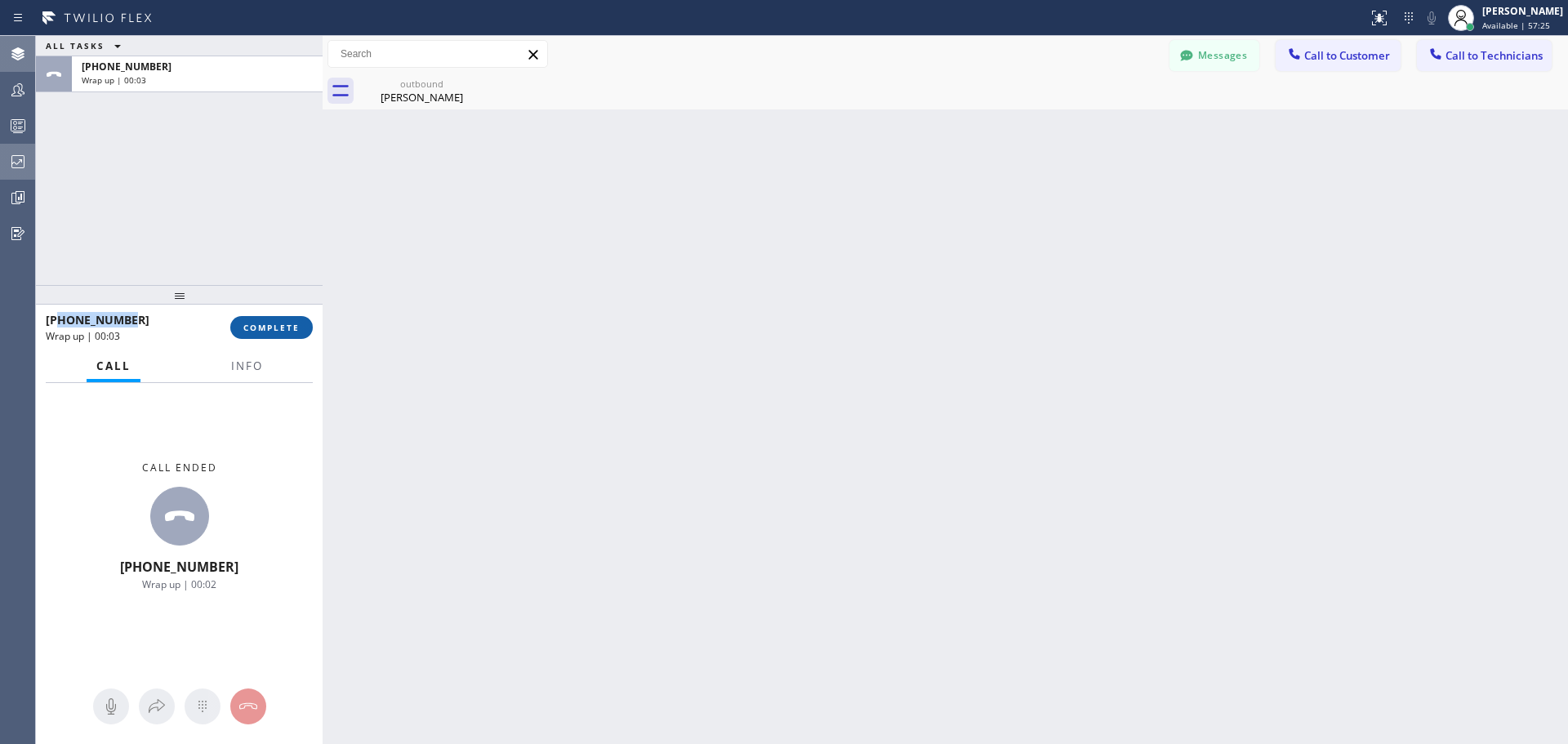
click at [261, 330] on span "COMPLETE" at bounding box center [272, 328] width 57 height 12
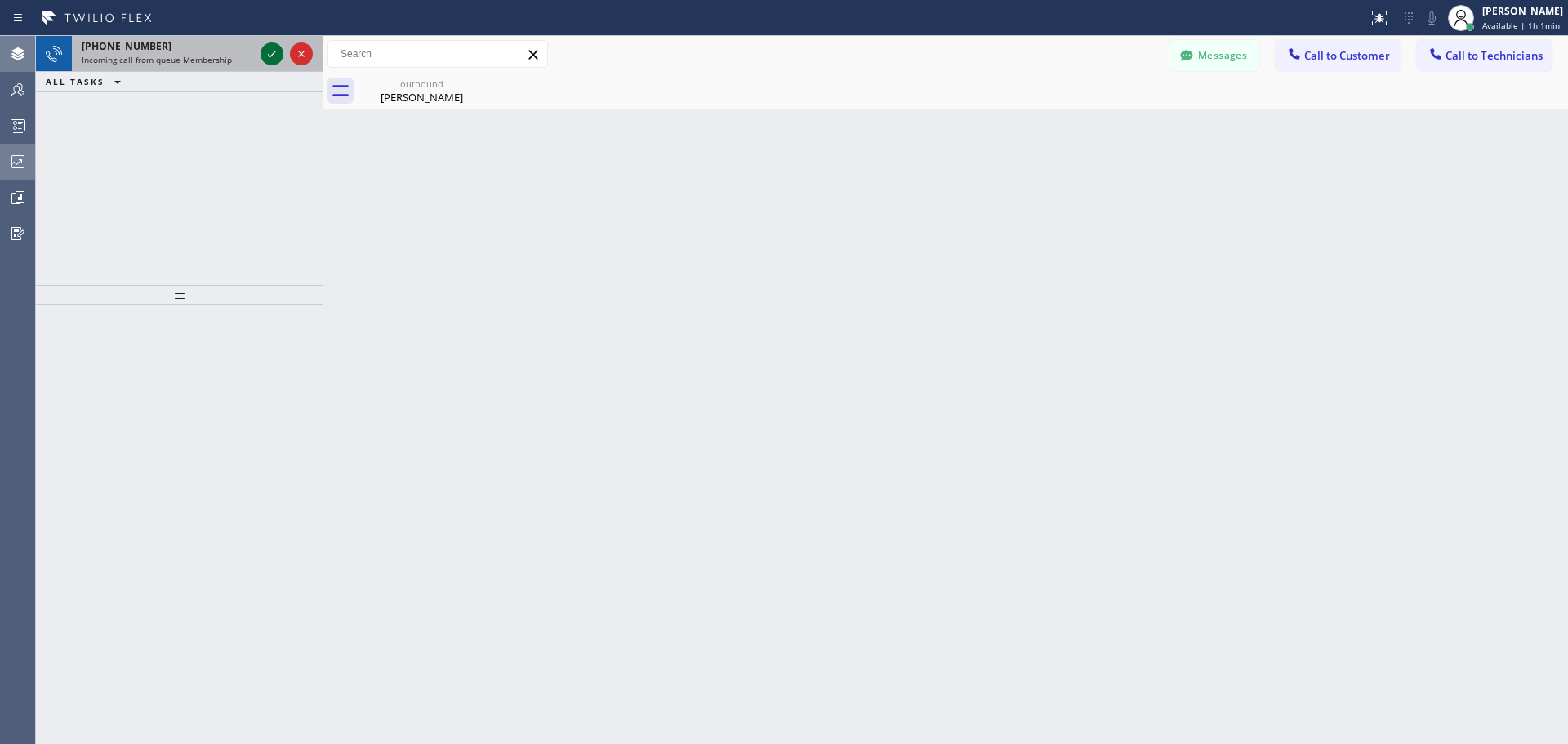
click at [261, 57] on div at bounding box center [272, 54] width 22 height 20
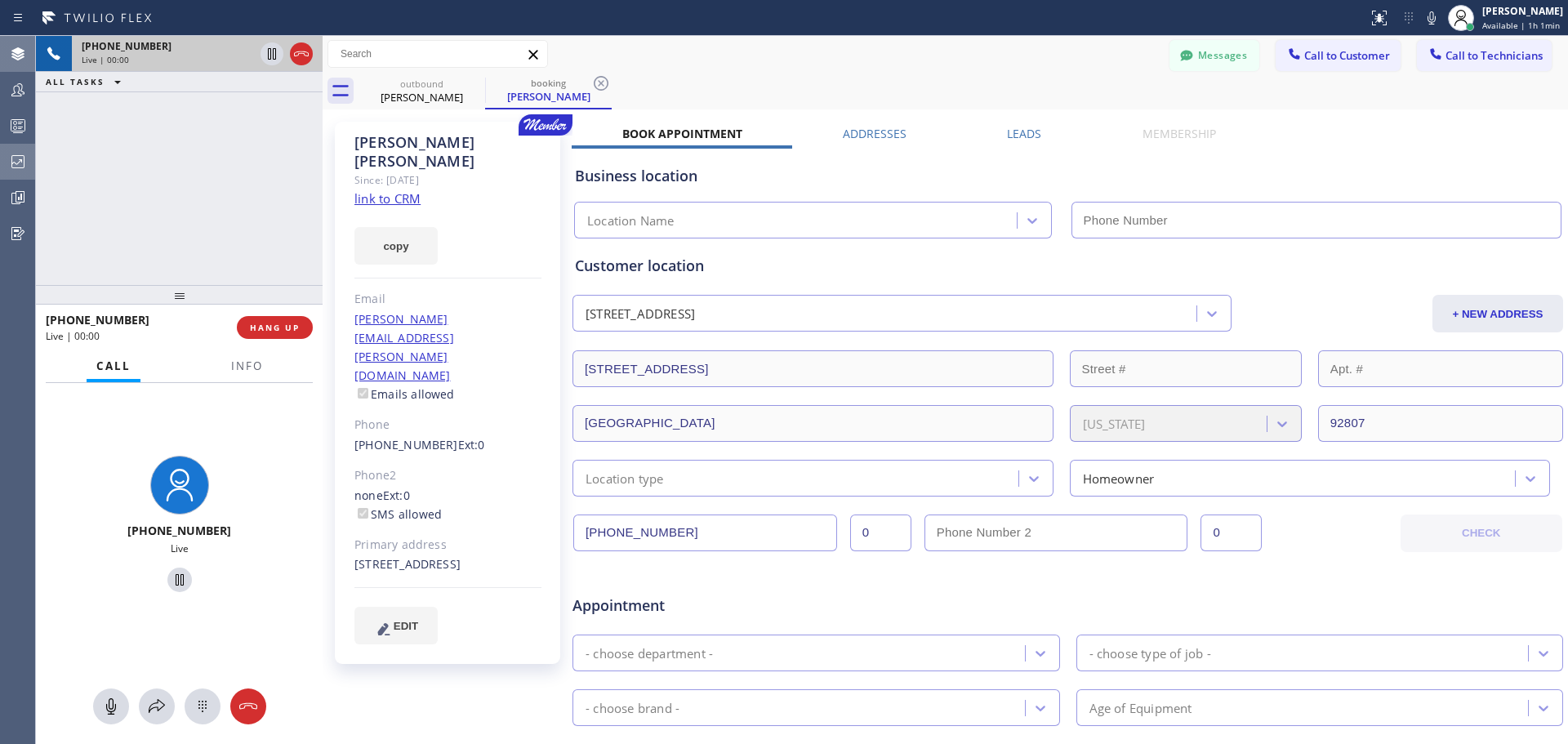
type input "[PHONE_NUMBER]"
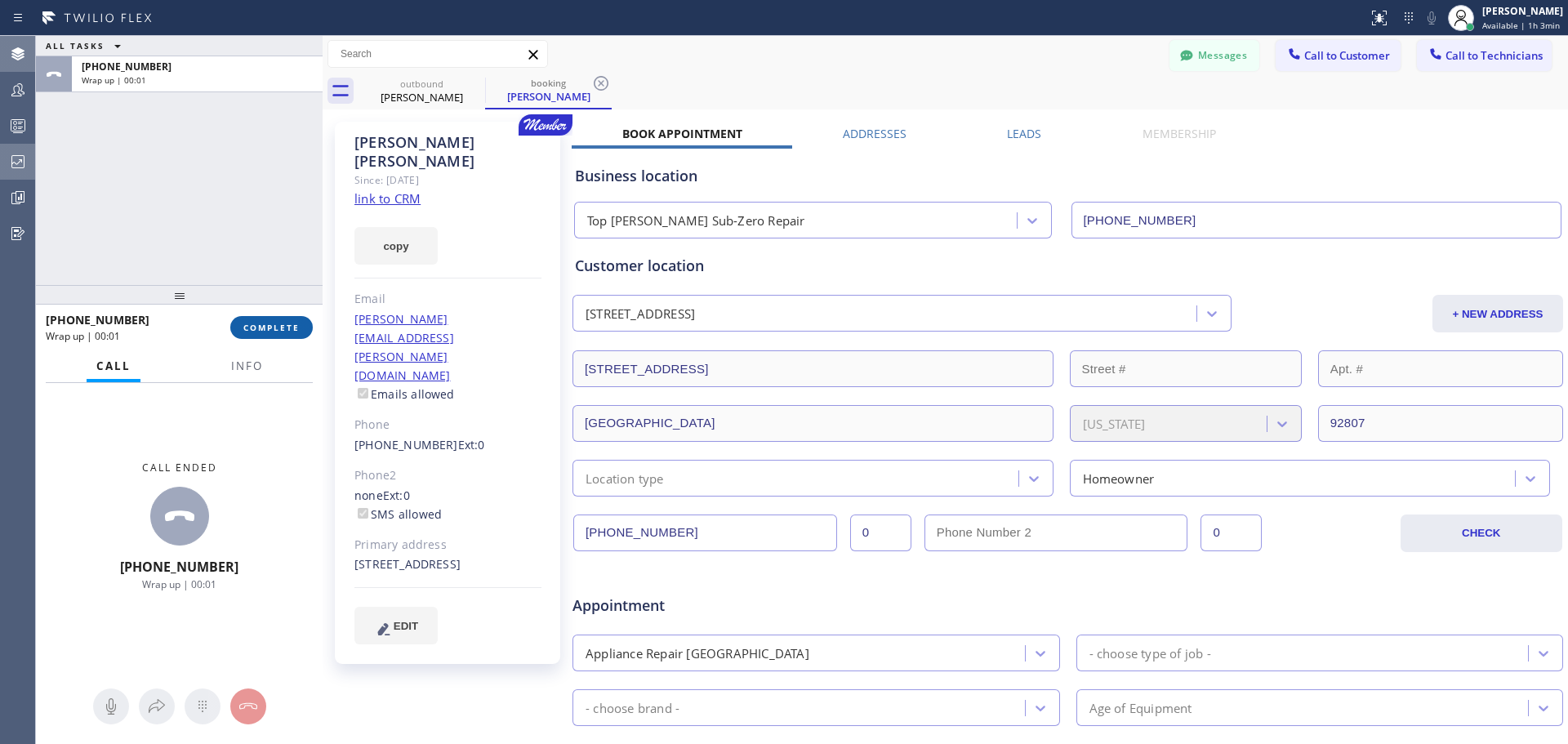
click at [279, 326] on span "COMPLETE" at bounding box center [272, 328] width 57 height 12
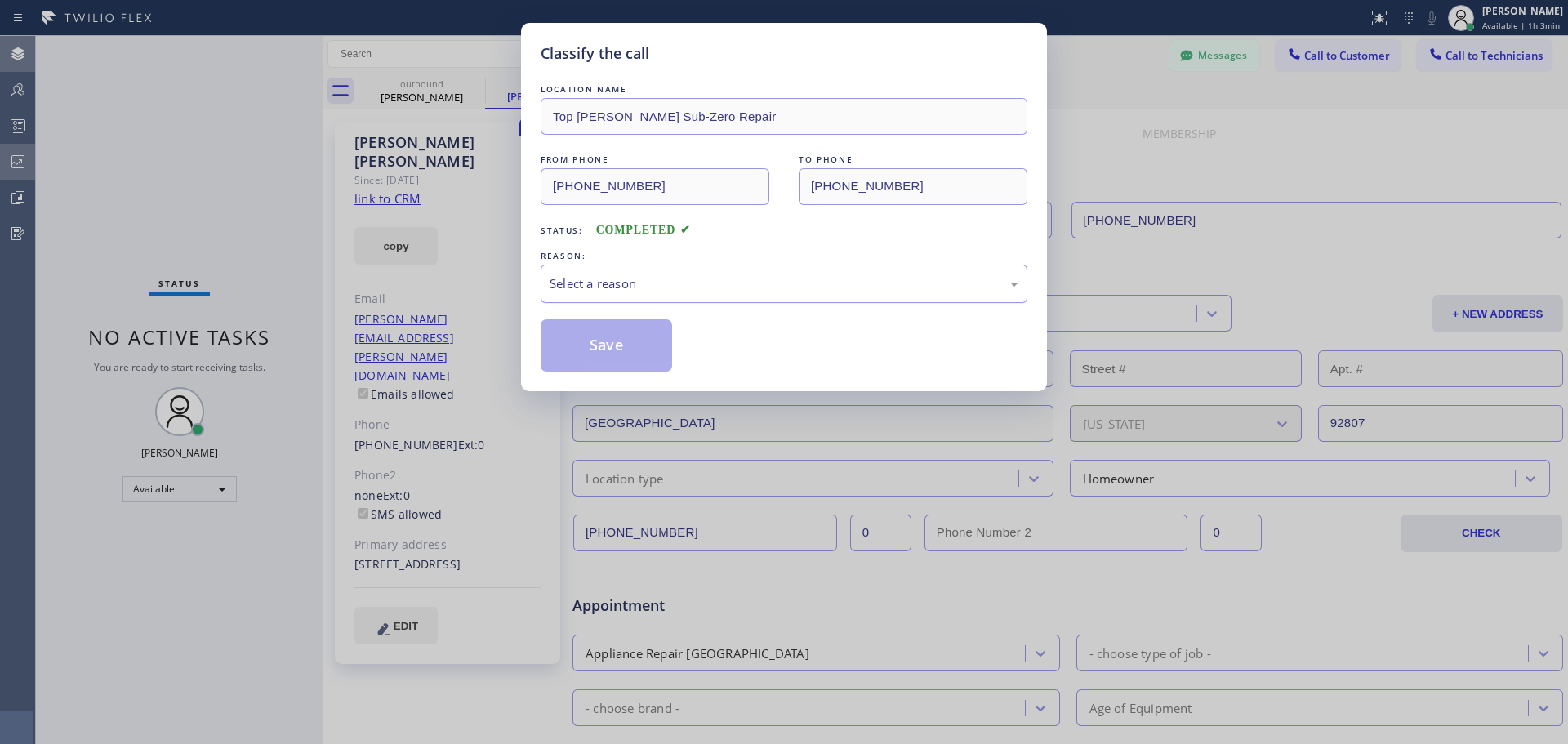
click at [655, 283] on div "Select a reason" at bounding box center [784, 284] width 469 height 19
click at [572, 347] on button "Save" at bounding box center [606, 345] width 132 height 52
type input "[PHONE_NUMBER]"
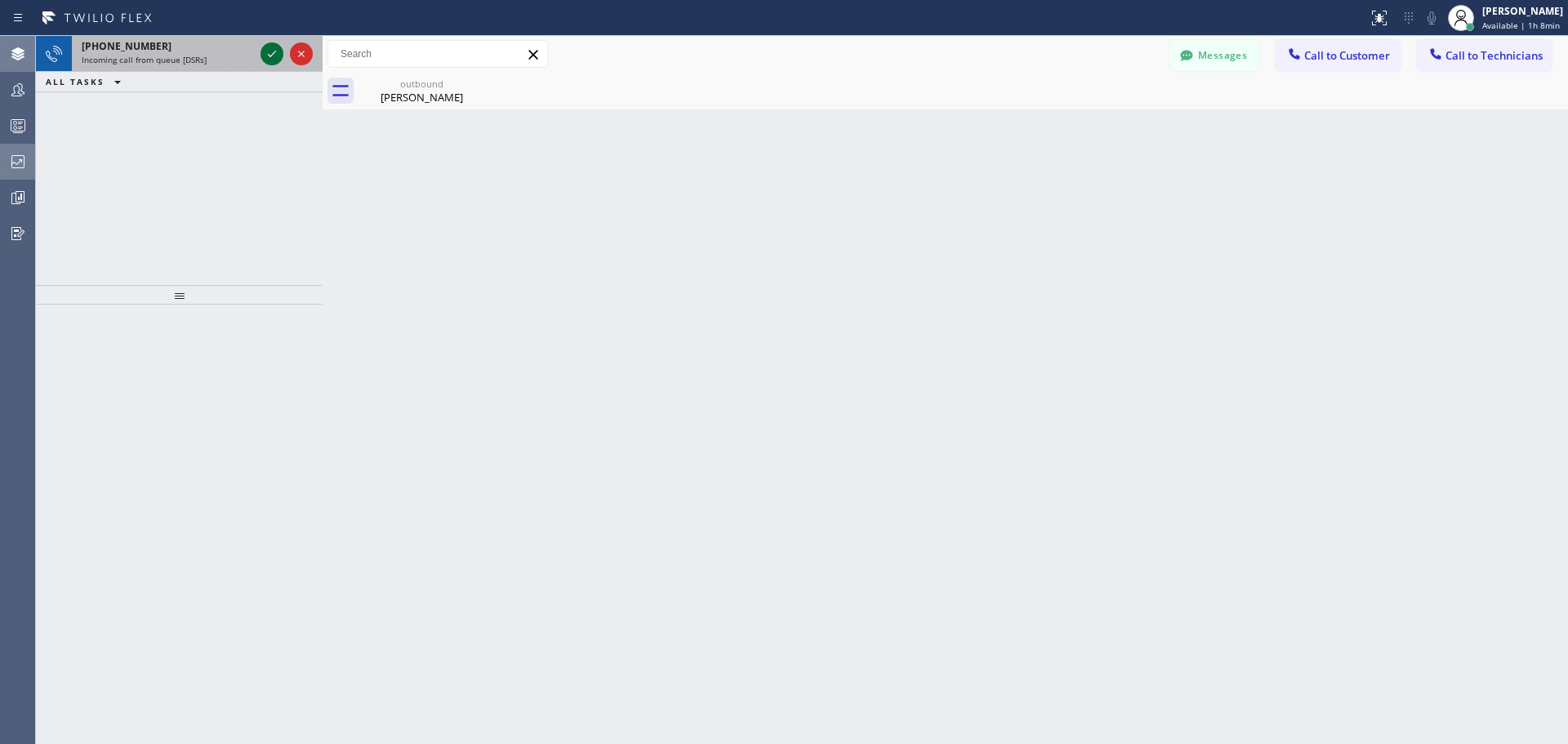
click at [272, 51] on icon at bounding box center [272, 54] width 20 height 20
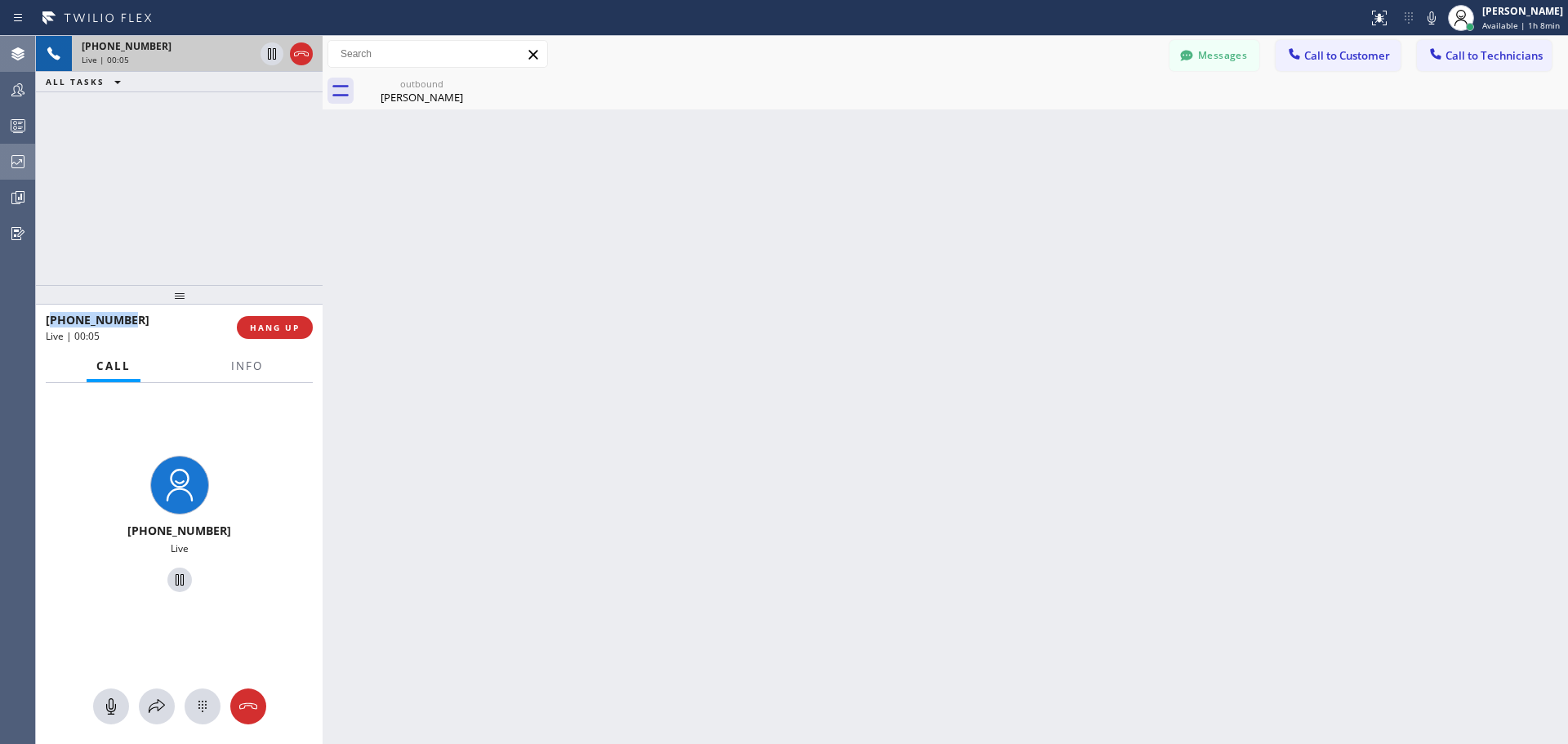
drag, startPoint x: 138, startPoint y: 321, endPoint x: 52, endPoint y: 325, distance: 86.1
click at [52, 325] on div "[PHONE_NUMBER]" at bounding box center [136, 320] width 180 height 16
click at [606, 229] on div "Back to Dashboard Change Sender ID Customers Technicians RS [PERSON_NAME] [DATE…" at bounding box center [945, 390] width 1245 height 709
drag, startPoint x: 144, startPoint y: 314, endPoint x: 60, endPoint y: 326, distance: 84.9
click at [60, 326] on div "[PHONE_NUMBER]" at bounding box center [136, 320] width 180 height 16
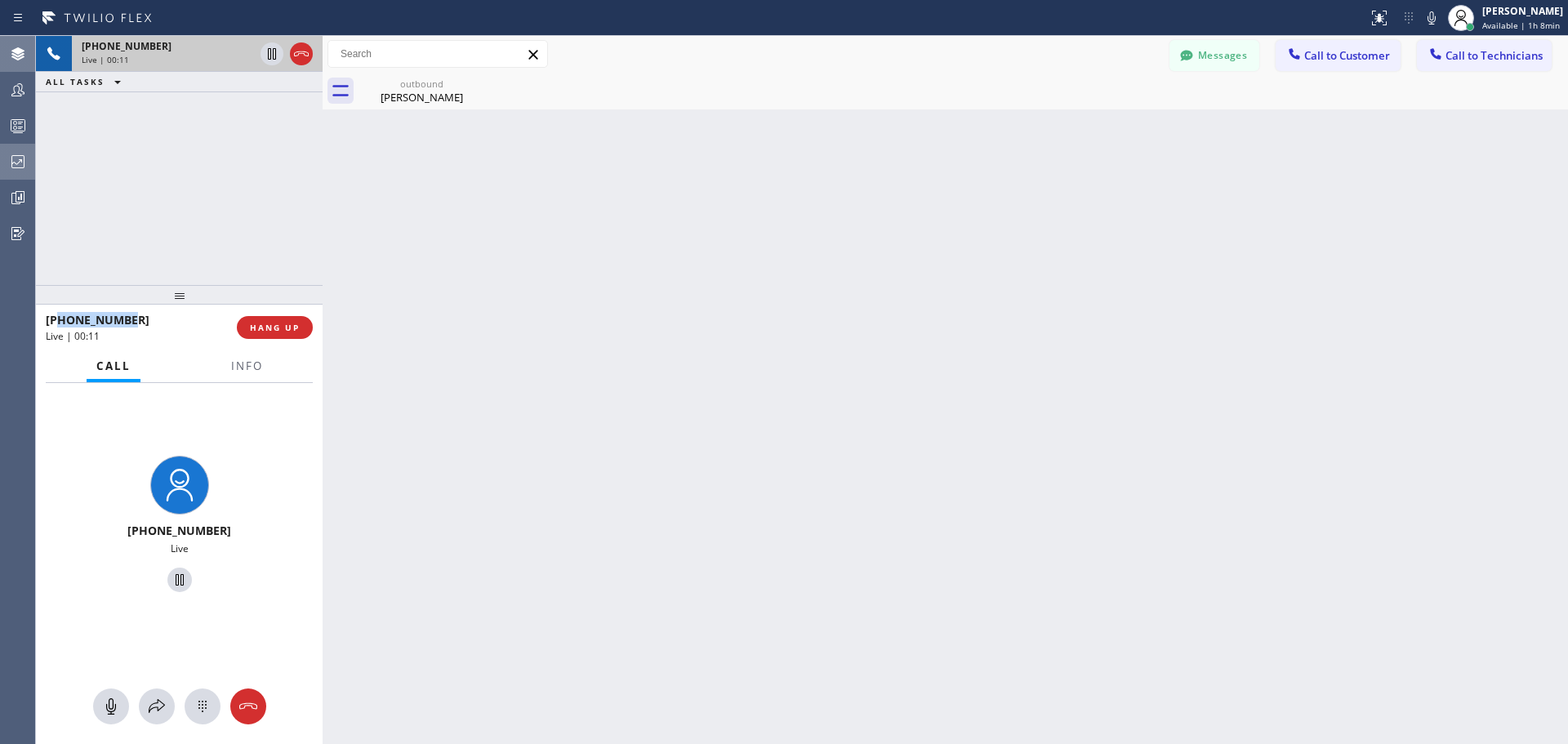
copy span "2133090636"
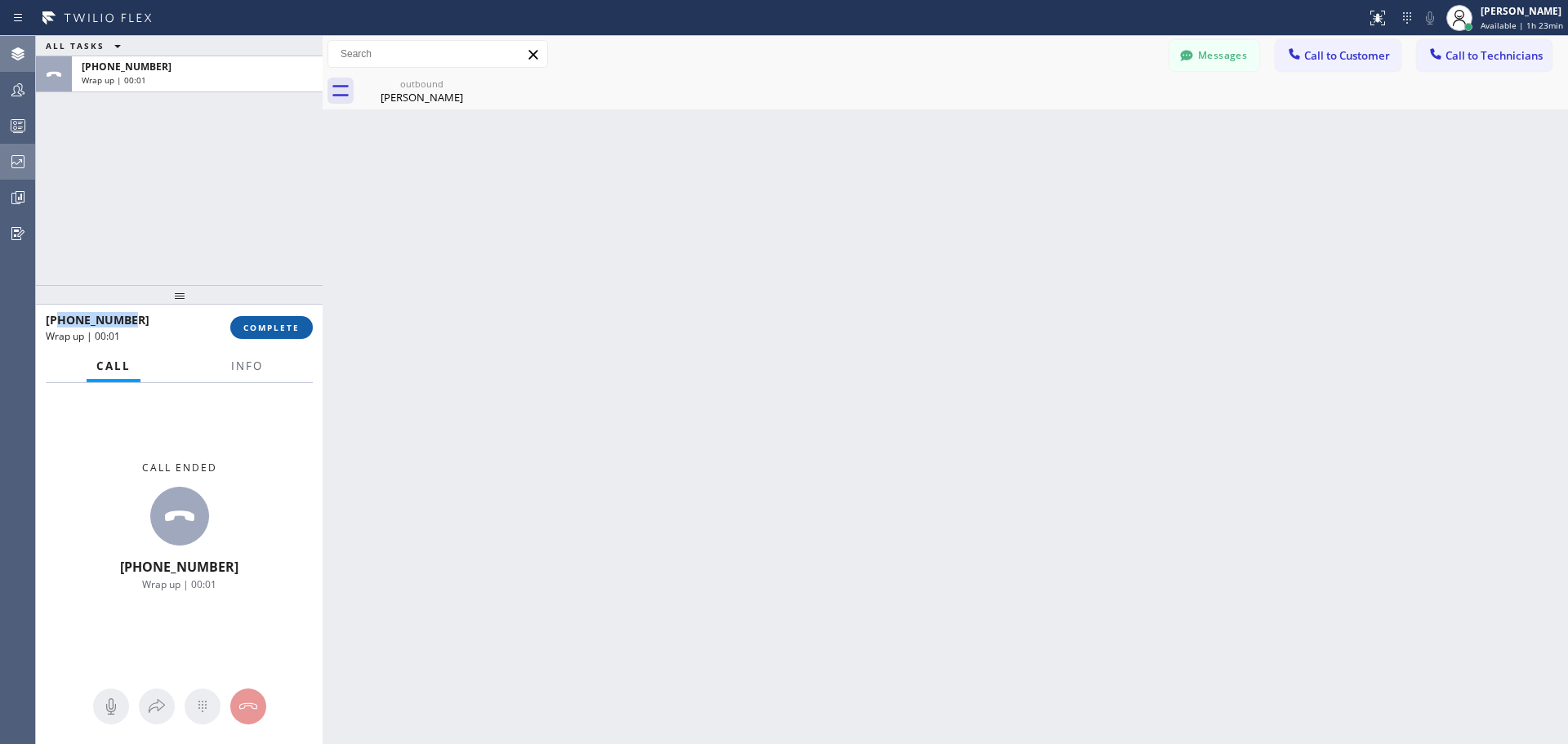
click at [264, 323] on span "COMPLETE" at bounding box center [272, 328] width 57 height 12
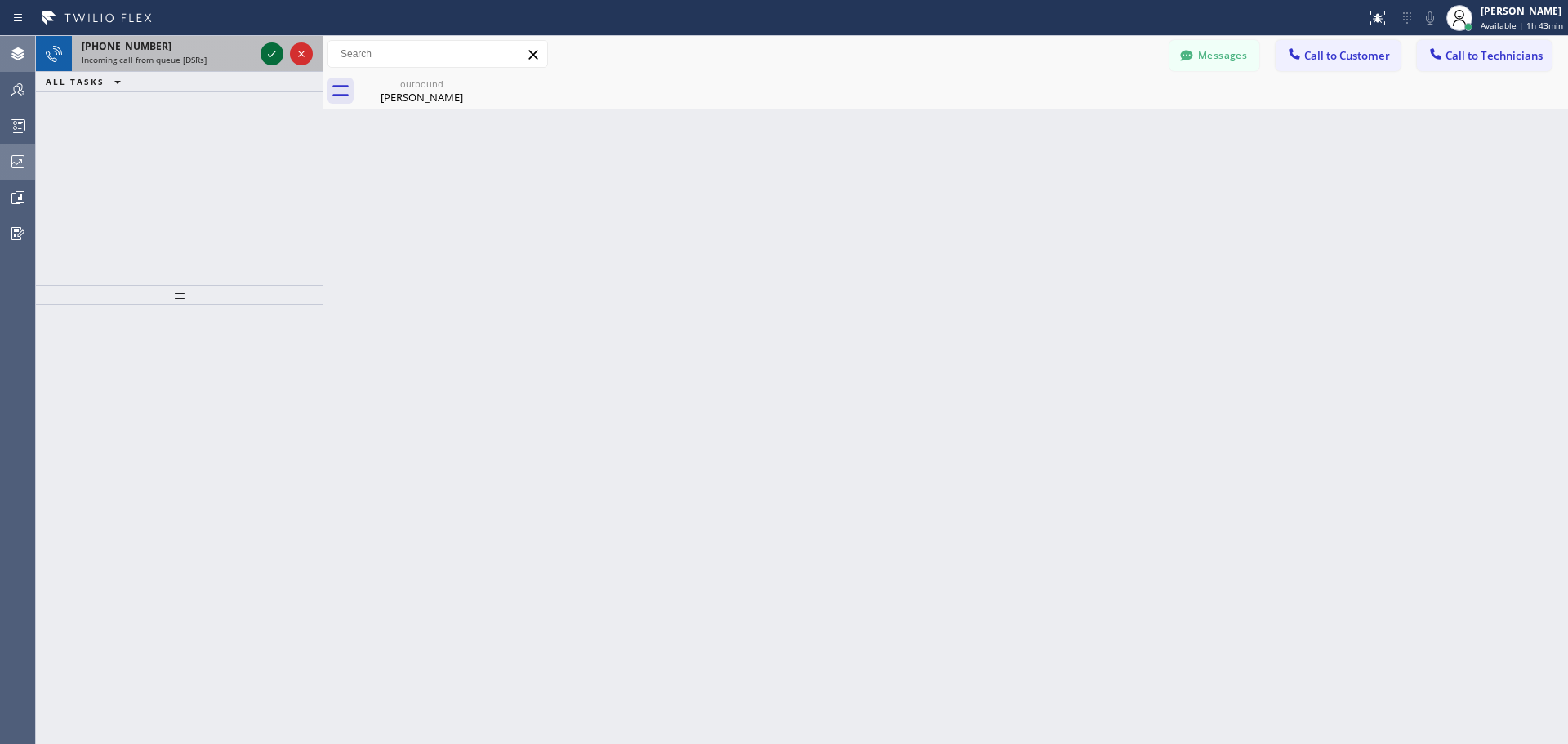
click at [272, 47] on icon at bounding box center [272, 54] width 20 height 20
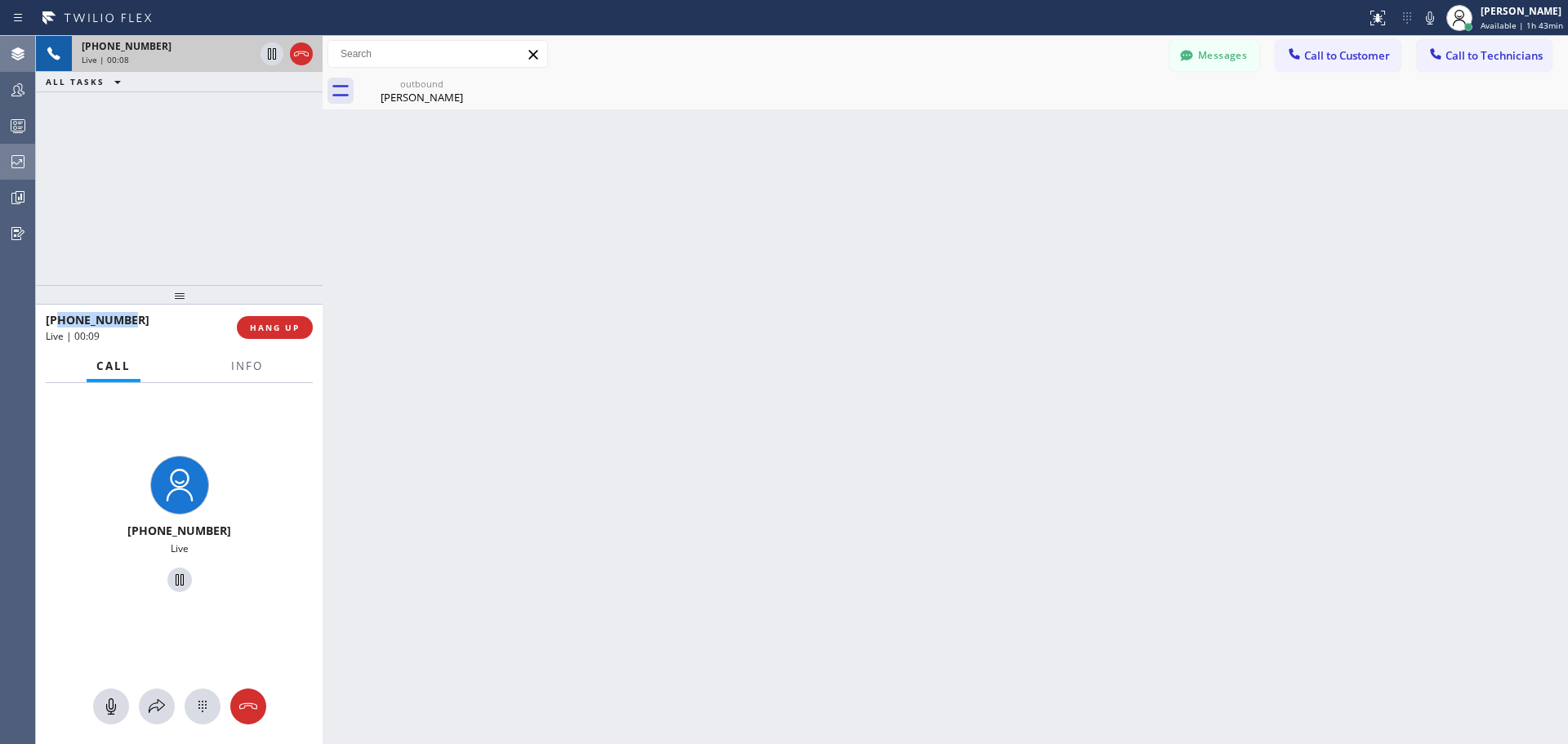
drag, startPoint x: 141, startPoint y: 324, endPoint x: 57, endPoint y: 321, distance: 84.1
click at [57, 321] on div "[PHONE_NUMBER]" at bounding box center [136, 320] width 180 height 16
copy span "4457872237"
click at [300, 56] on icon at bounding box center [301, 54] width 20 height 20
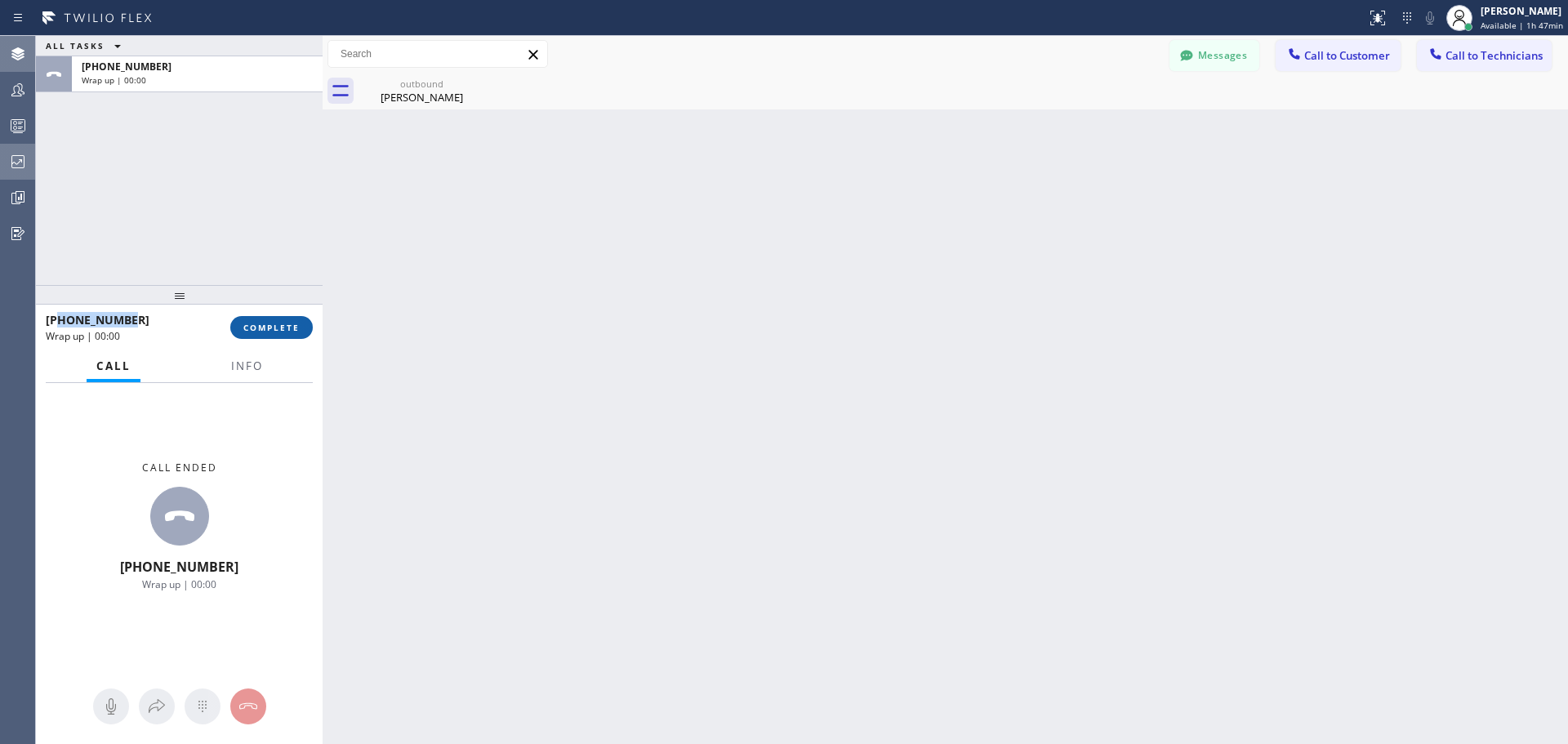
click at [281, 323] on span "COMPLETE" at bounding box center [272, 328] width 57 height 12
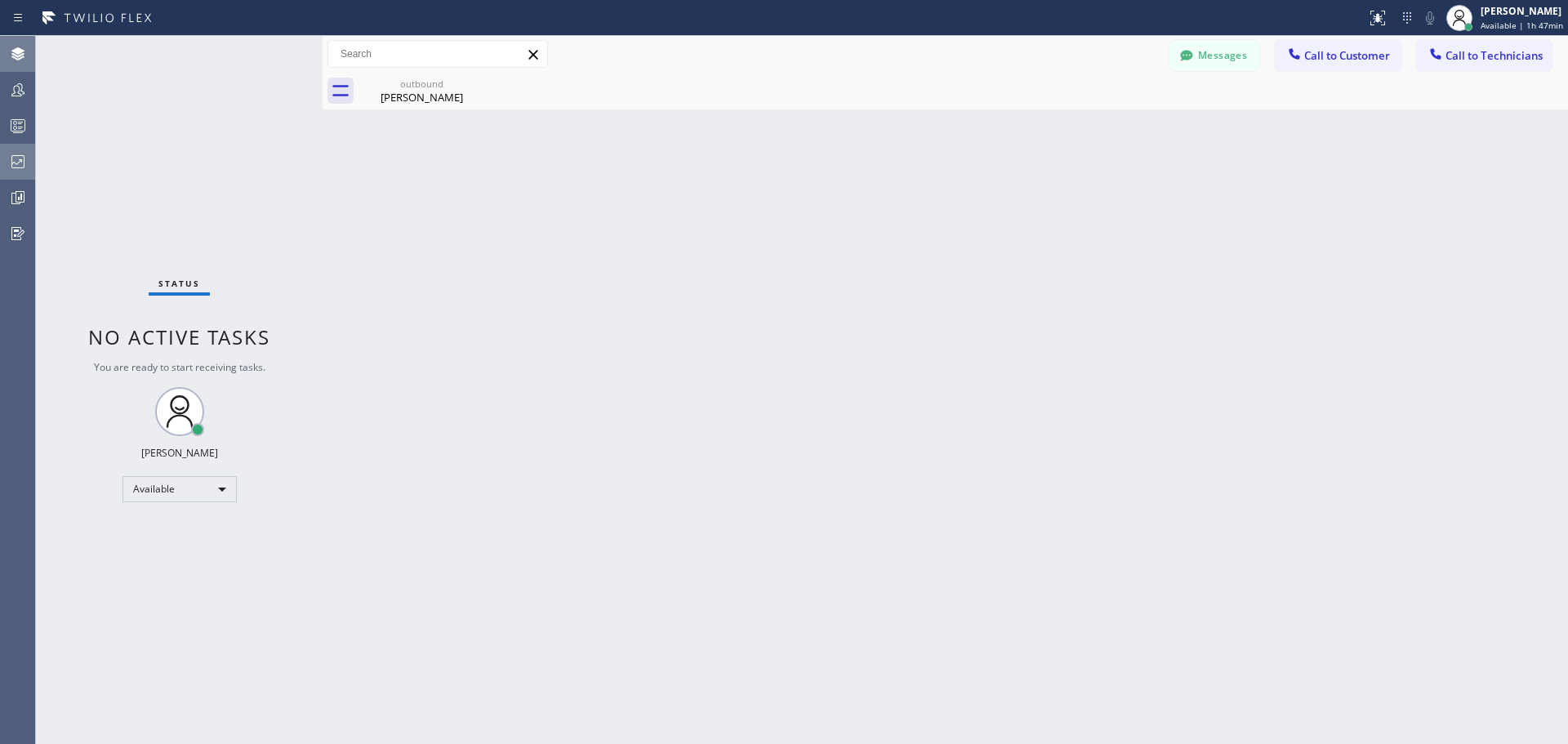
click at [19, 159] on icon at bounding box center [18, 161] width 20 height 20
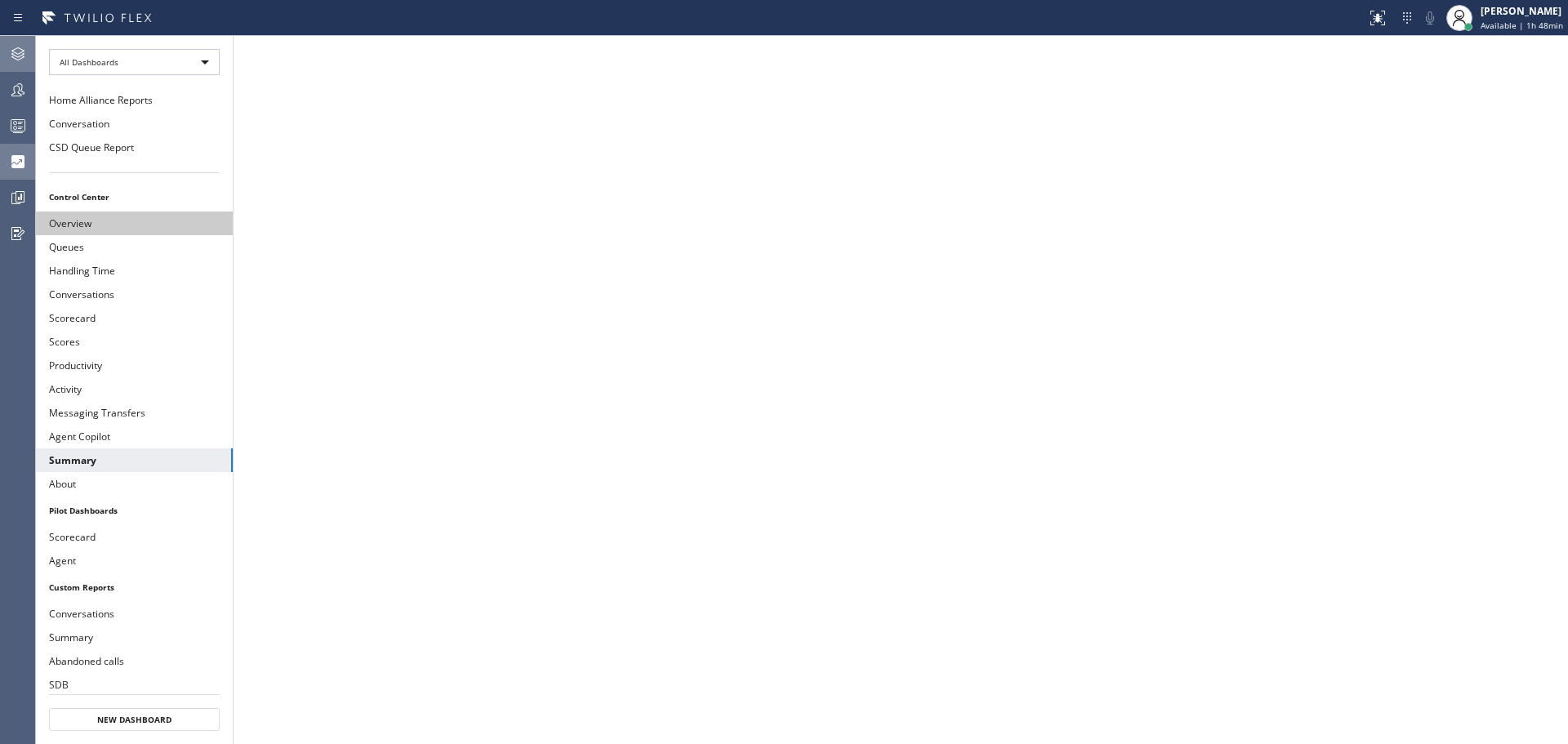
click at [99, 216] on button "Overview" at bounding box center [134, 223] width 196 height 23
